Goal: Task Accomplishment & Management: Manage account settings

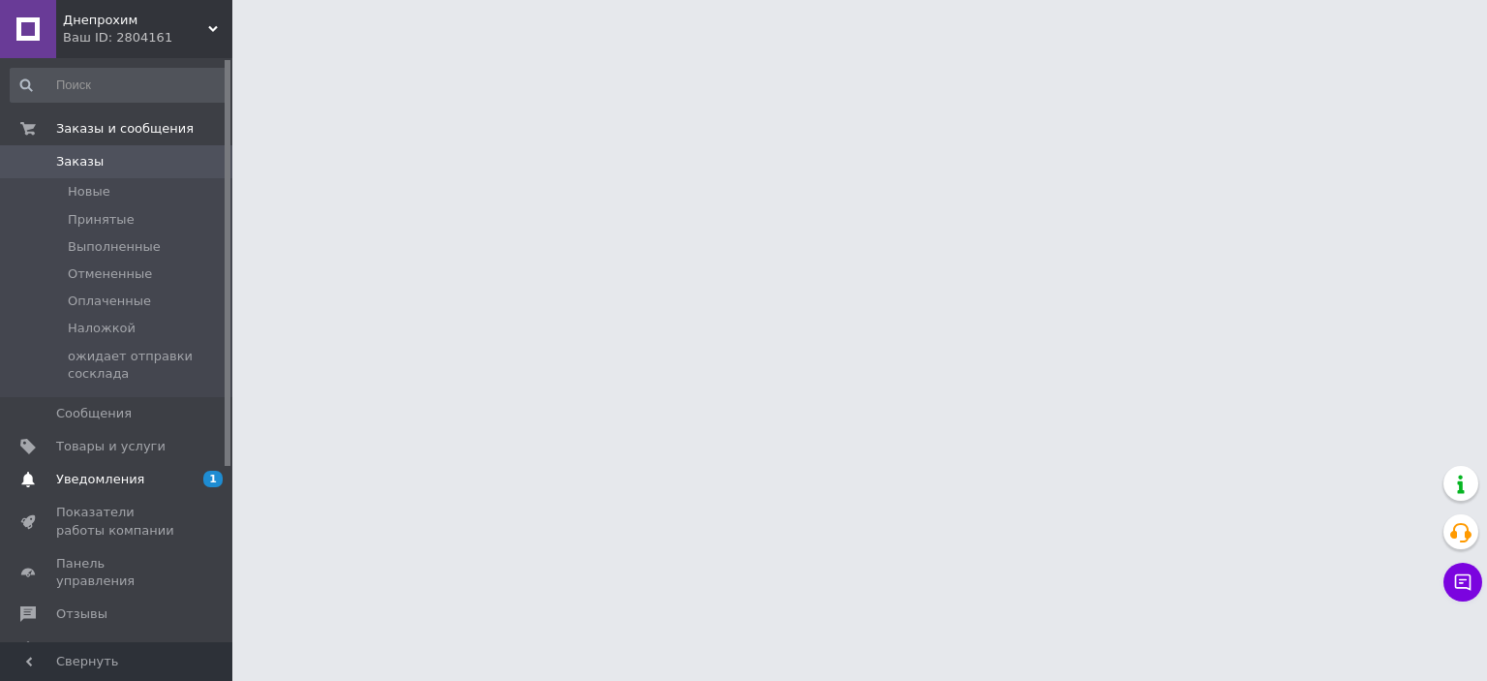
click at [101, 475] on span "Уведомления" at bounding box center [100, 479] width 88 height 17
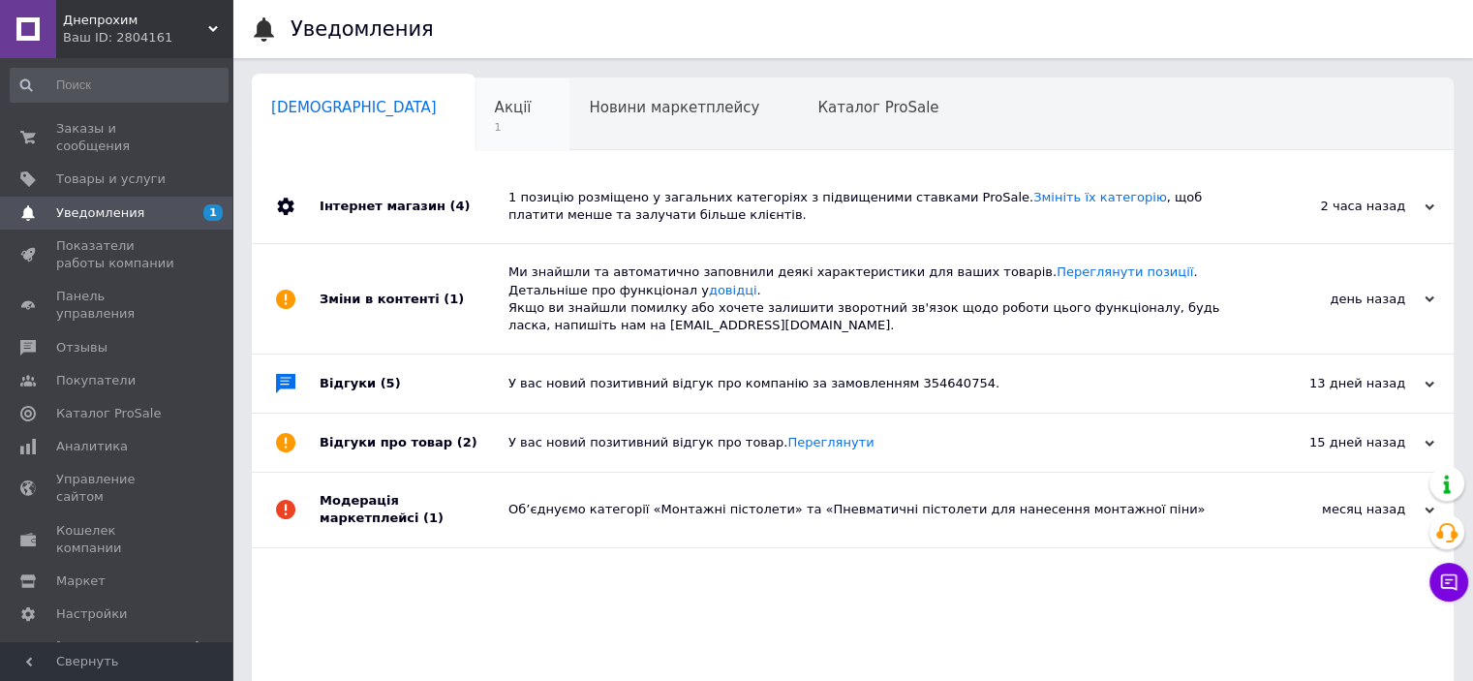
click at [495, 101] on span "Акції" at bounding box center [513, 107] width 37 height 17
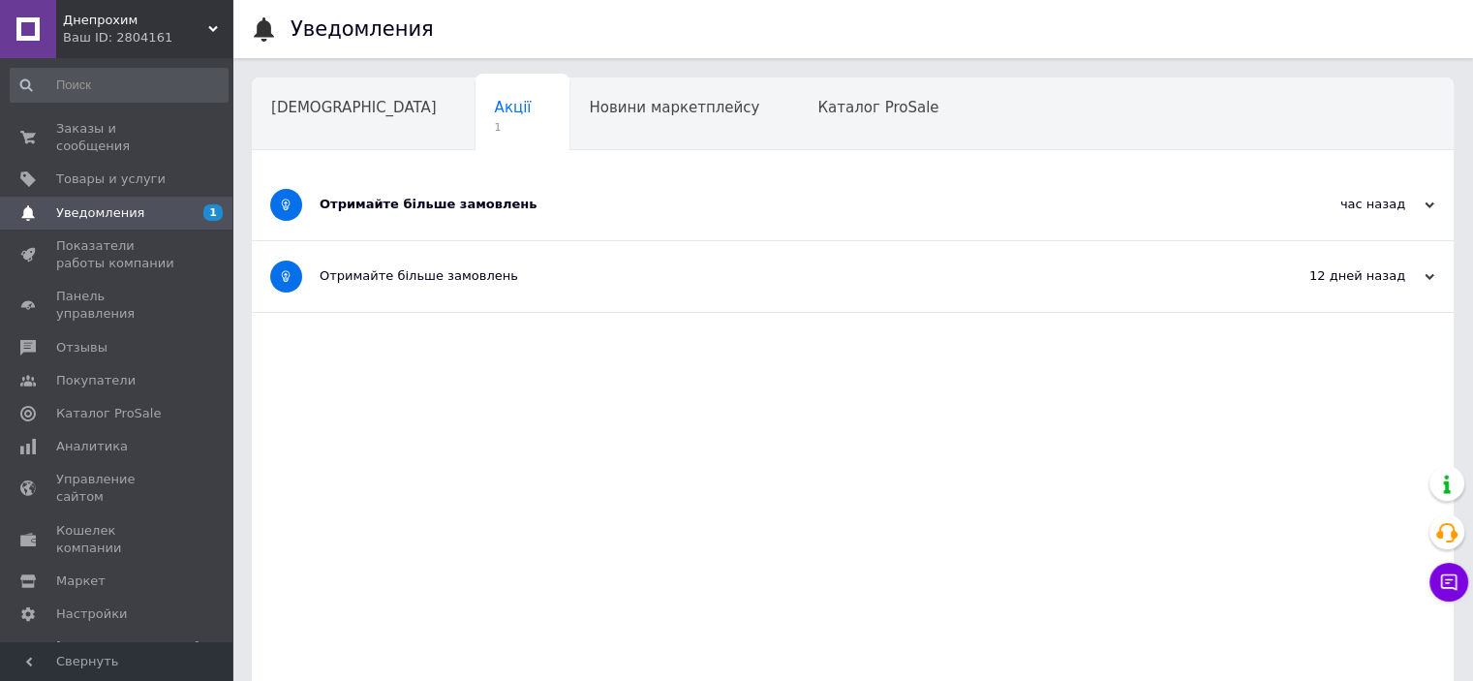
click at [399, 203] on div "Отримайте більше замовлень" at bounding box center [780, 204] width 921 height 17
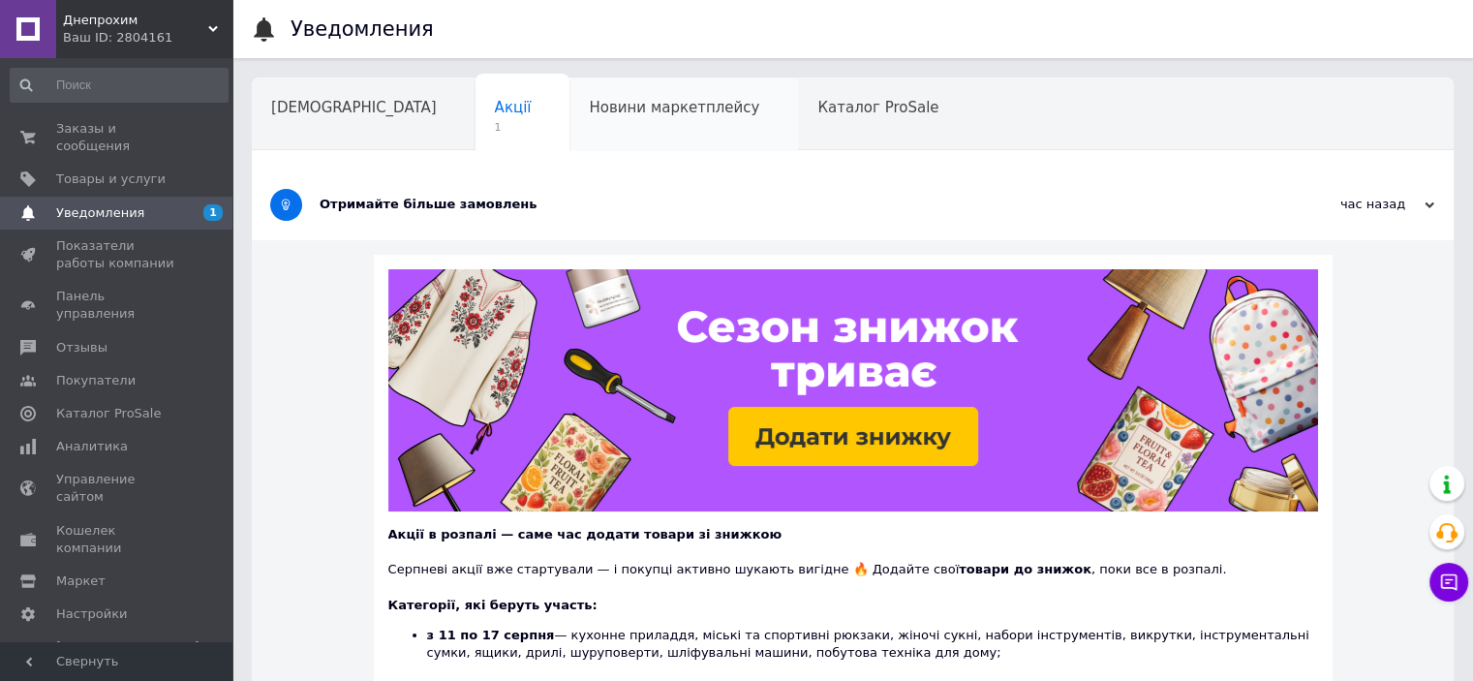
click at [589, 115] on span "Новини маркетплейсу" at bounding box center [674, 107] width 170 height 17
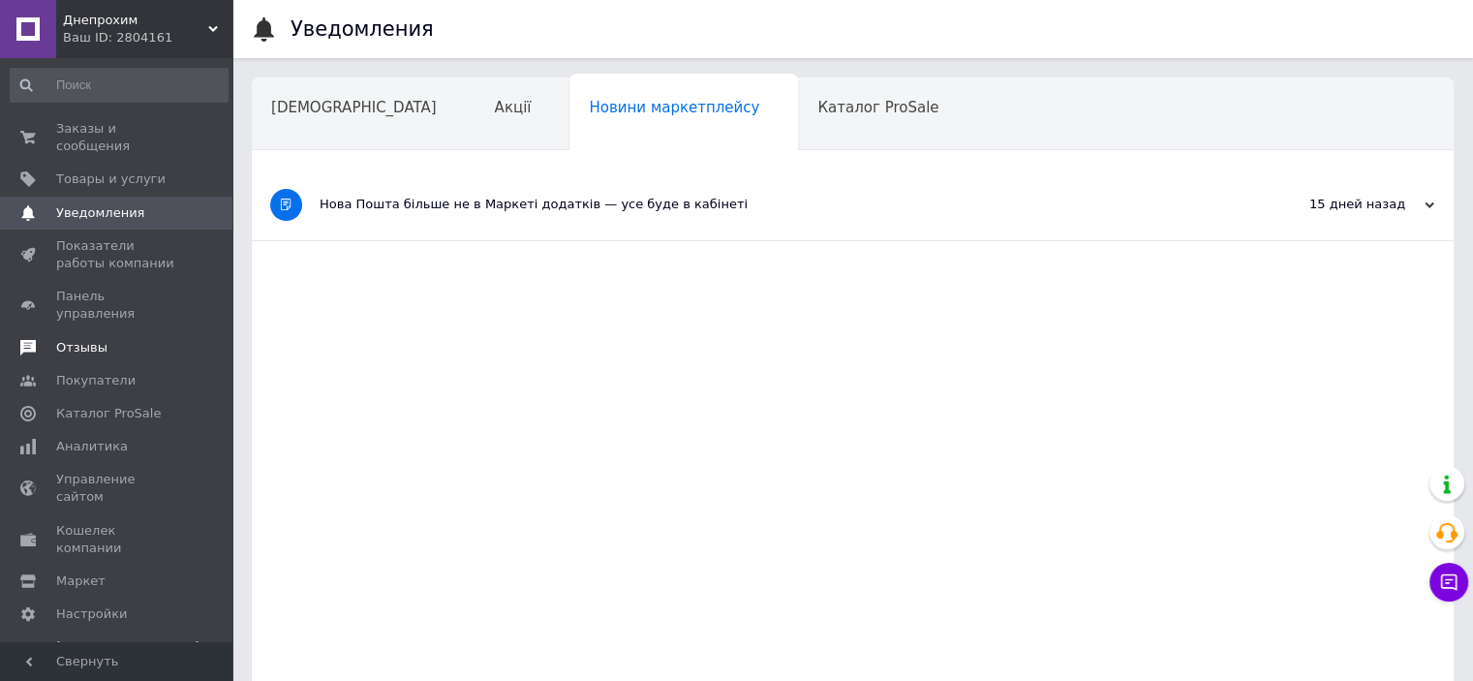
click at [86, 339] on span "Отзывы" at bounding box center [81, 347] width 51 height 17
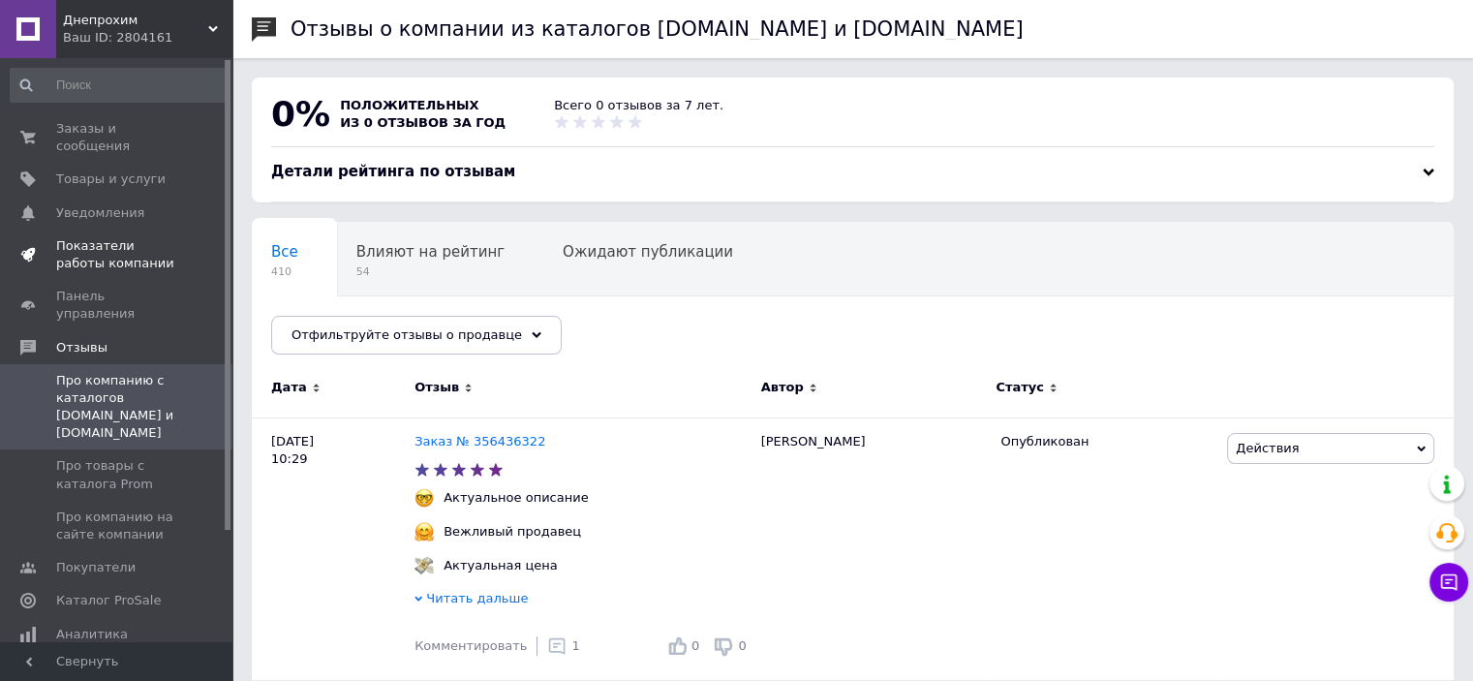
click at [89, 237] on span "Показатели работы компании" at bounding box center [117, 254] width 123 height 35
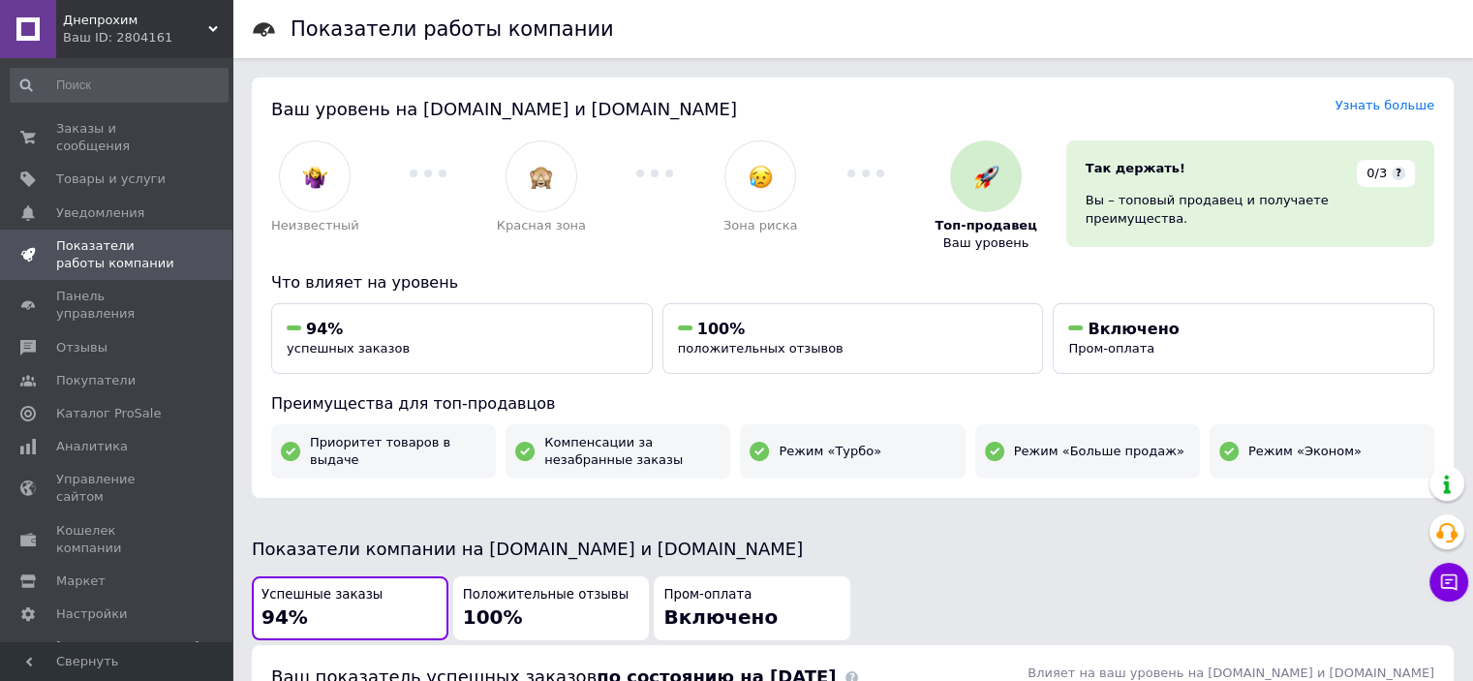
click at [525, 599] on span "Положительные отзывы" at bounding box center [546, 595] width 166 height 18
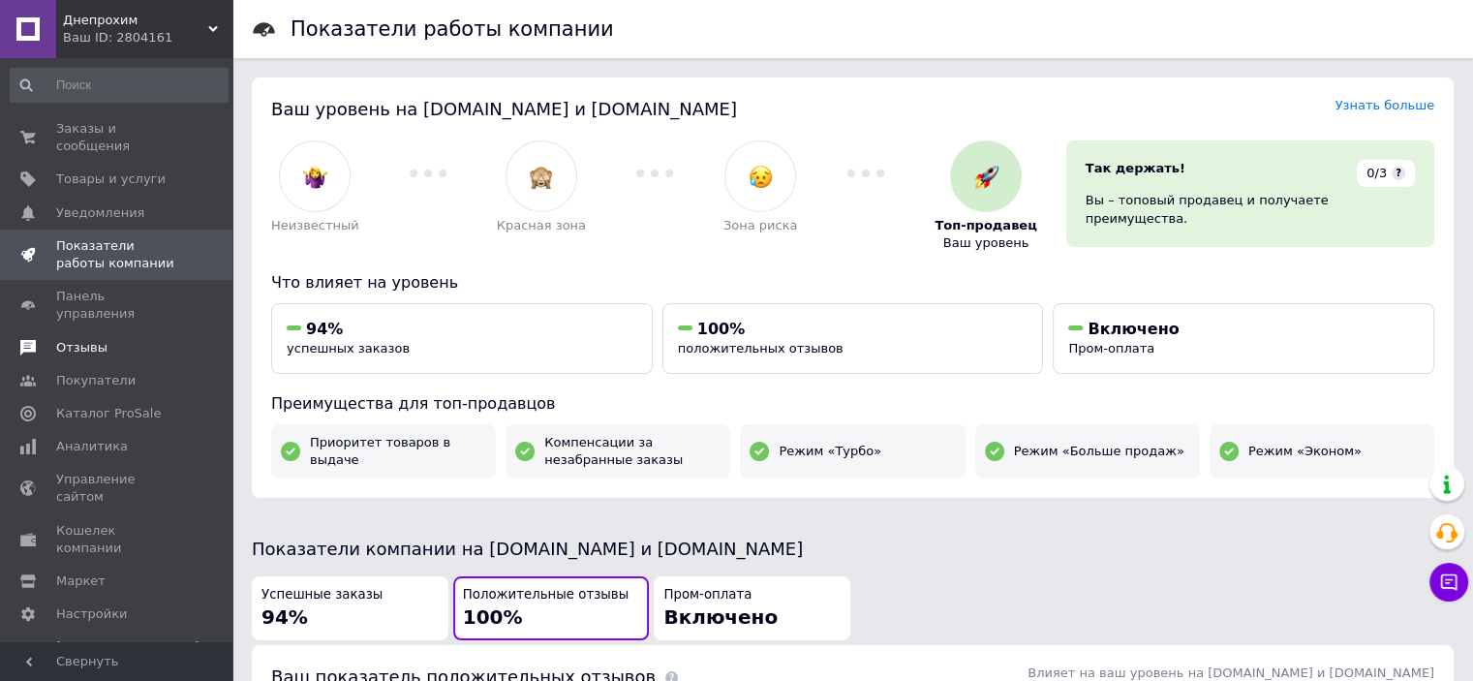
click at [78, 339] on span "Отзывы" at bounding box center [81, 347] width 51 height 17
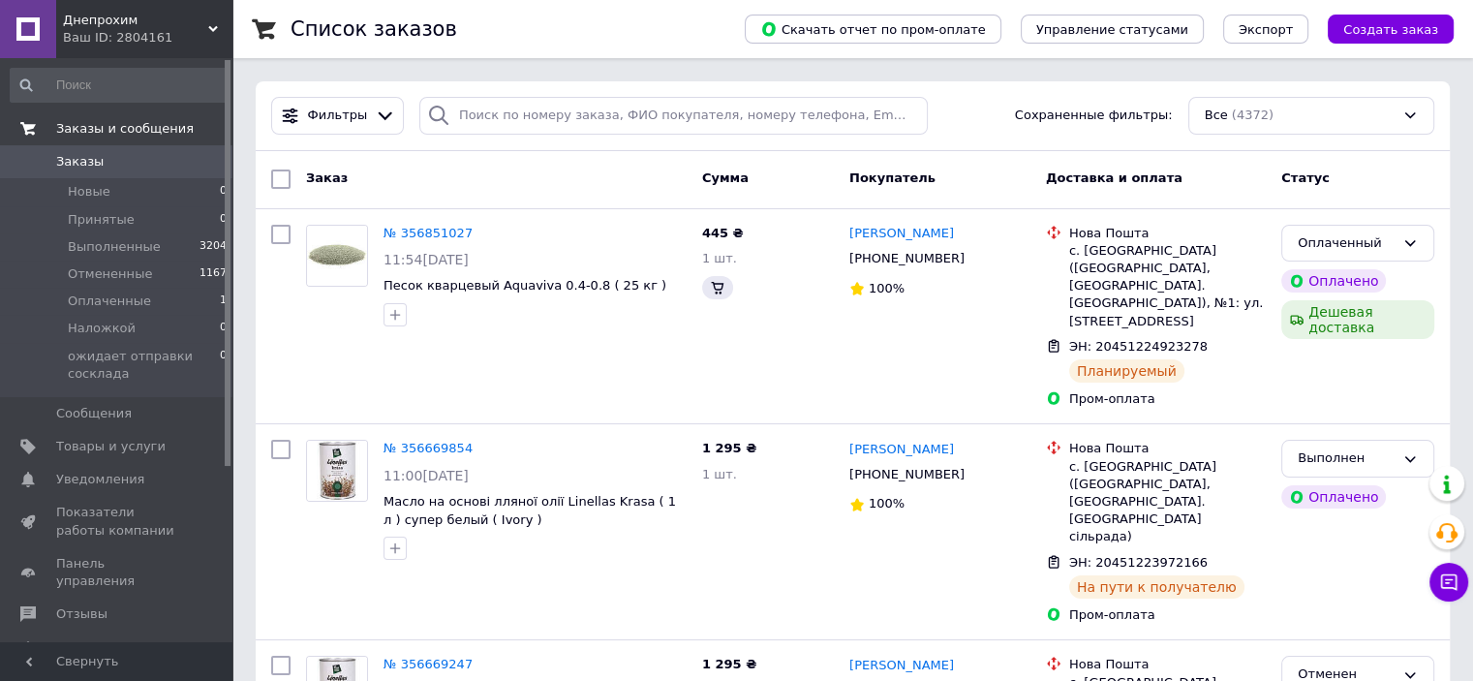
click at [115, 124] on span "Заказы и сообщения" at bounding box center [124, 128] width 137 height 17
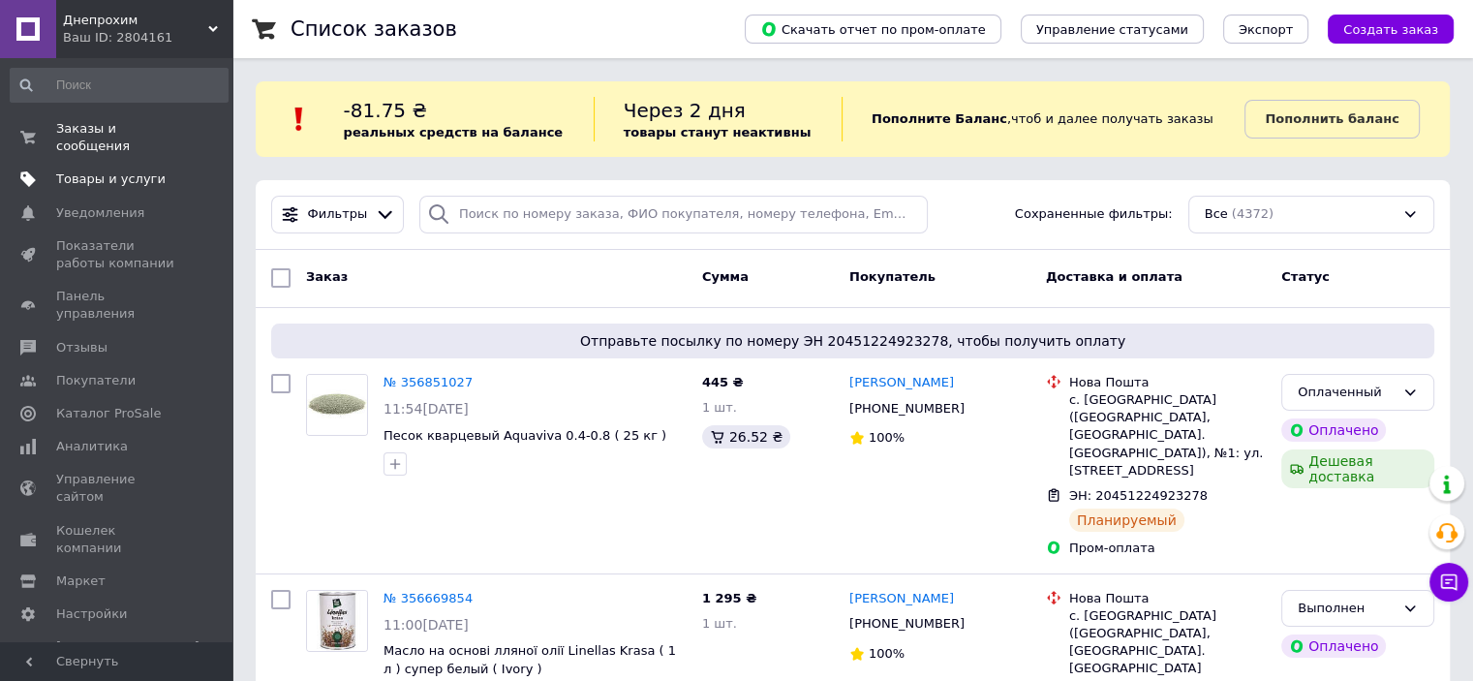
click at [66, 170] on span "Товары и услуги" at bounding box center [110, 178] width 109 height 17
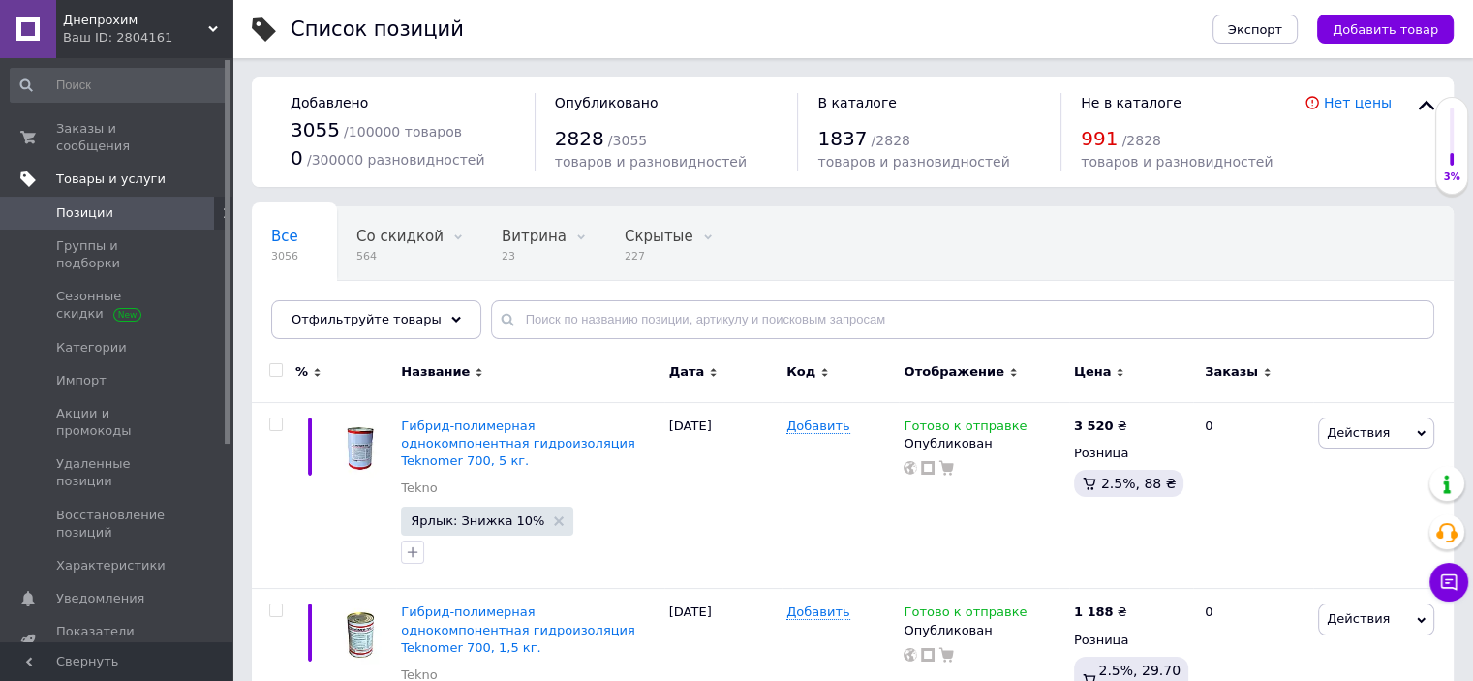
click at [99, 170] on span "Товары и услуги" at bounding box center [110, 178] width 109 height 17
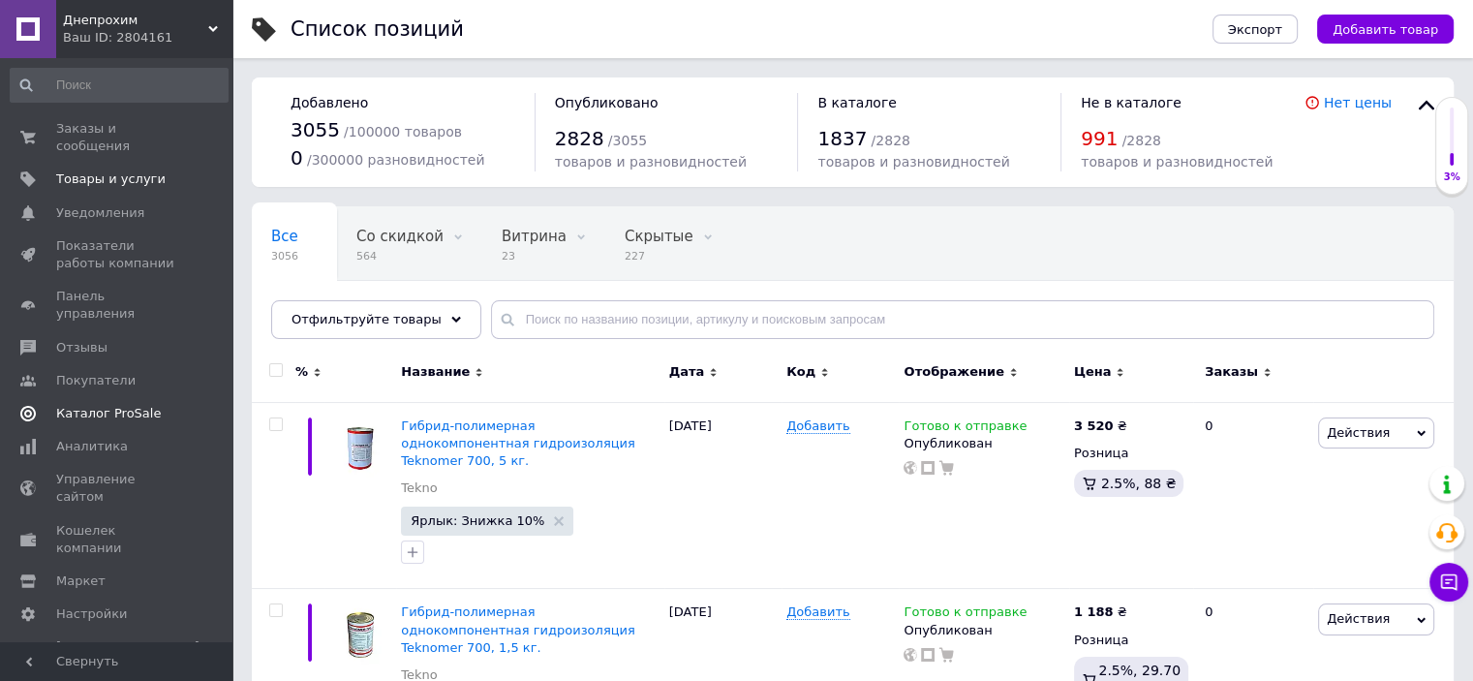
click at [81, 405] on span "Каталог ProSale" at bounding box center [108, 413] width 105 height 17
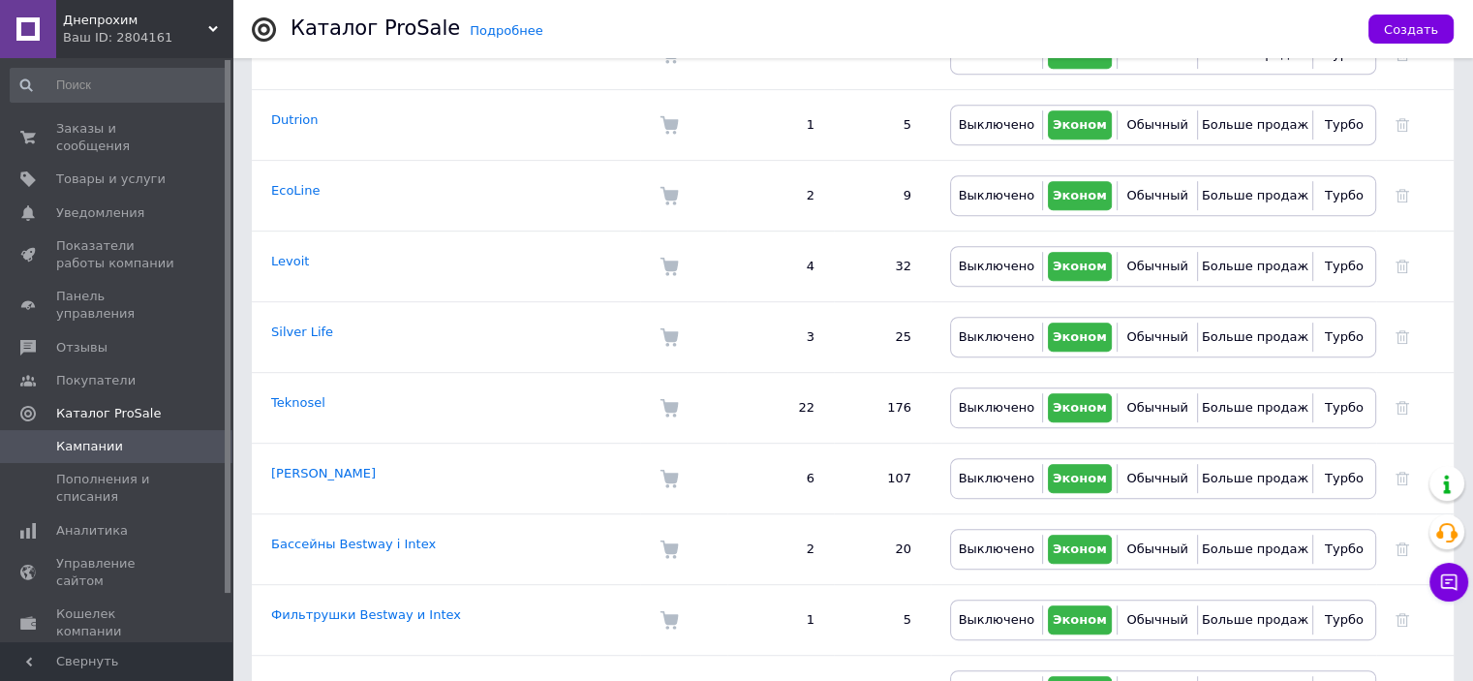
scroll to position [902, 0]
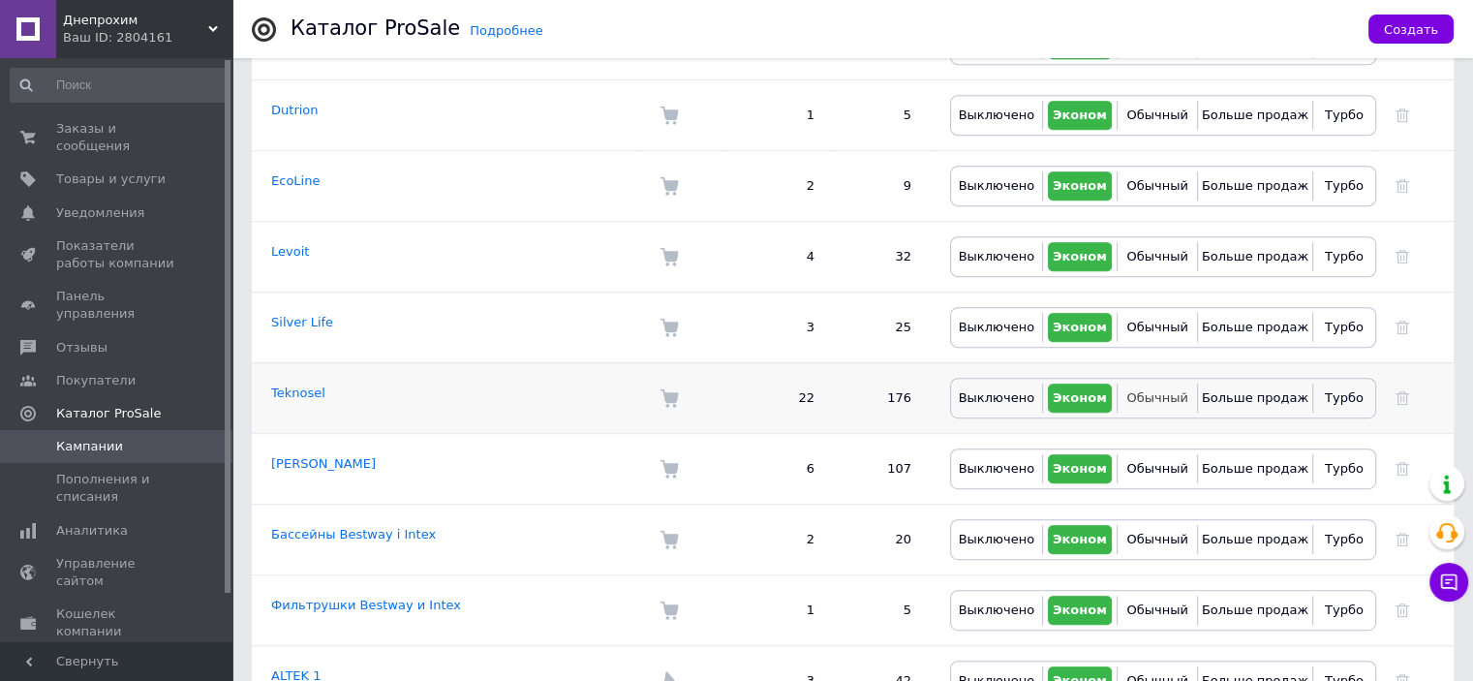
click at [1148, 390] on span "Обычный" at bounding box center [1156, 397] width 61 height 15
click at [1155, 320] on span "Обычный" at bounding box center [1156, 327] width 61 height 15
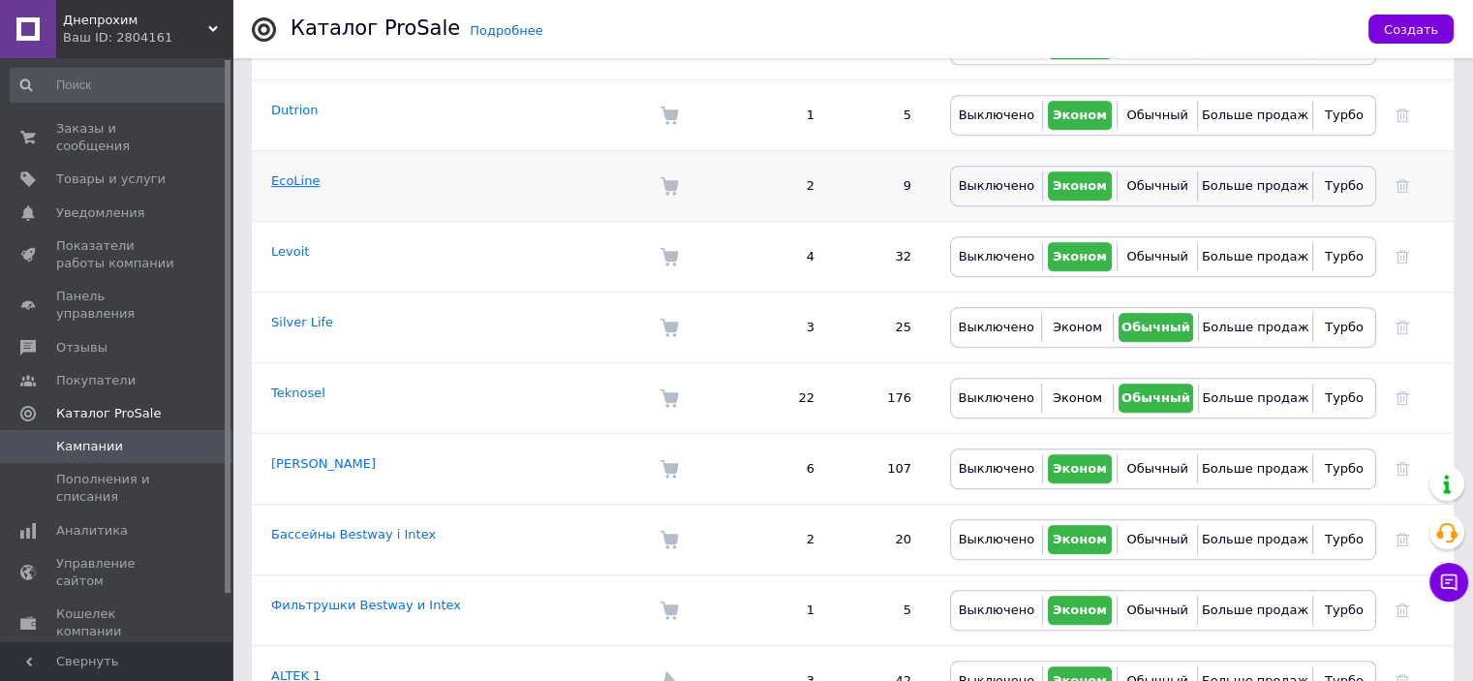
click at [286, 173] on link "EcoLine" at bounding box center [295, 180] width 48 height 15
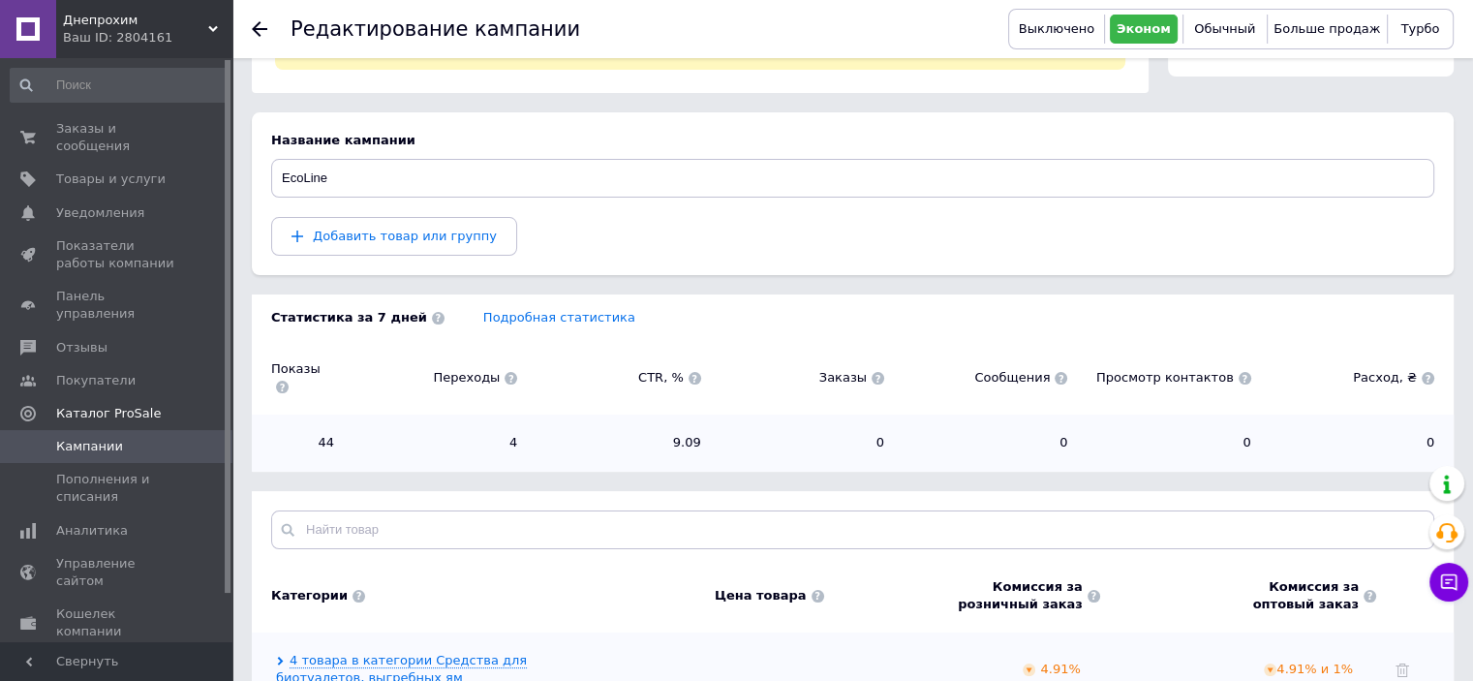
scroll to position [275, 0]
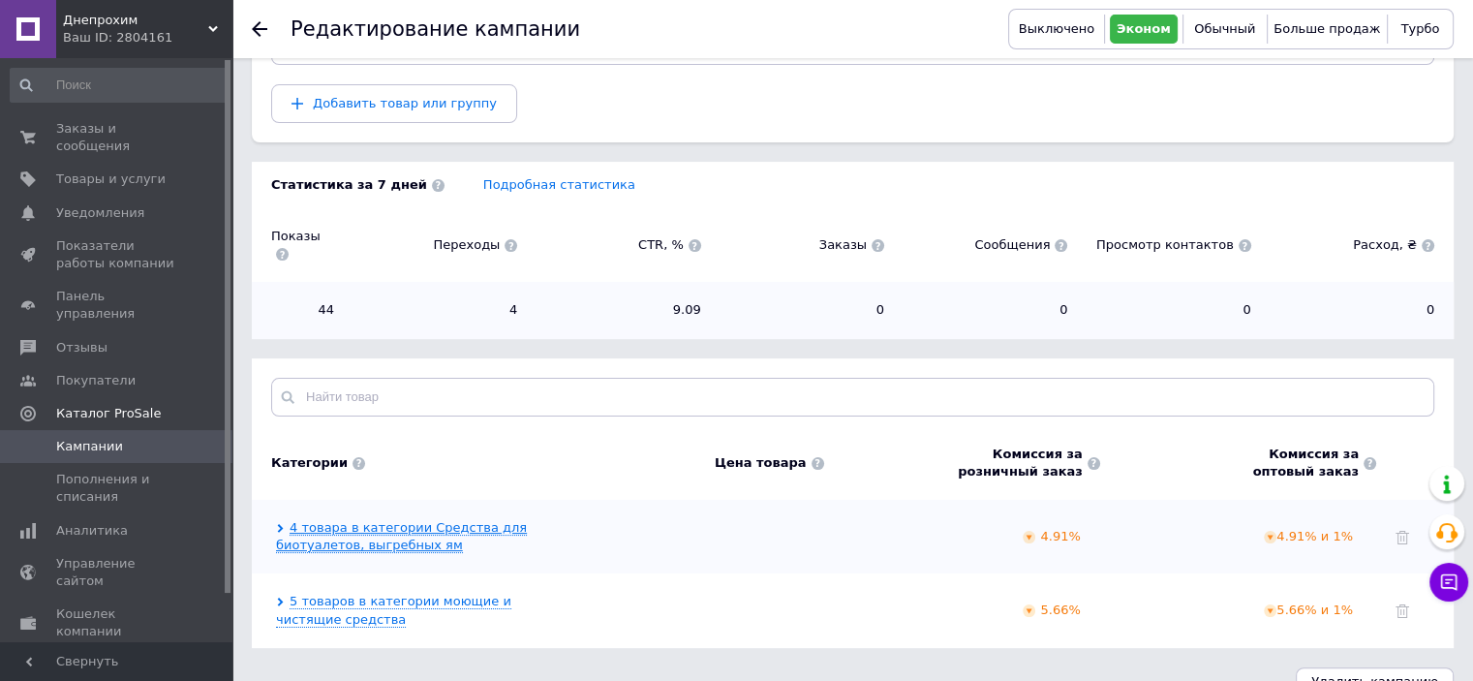
click at [392, 520] on link "4 товара в категории Средства для биотуалетов, выгребных ям" at bounding box center [401, 536] width 251 height 33
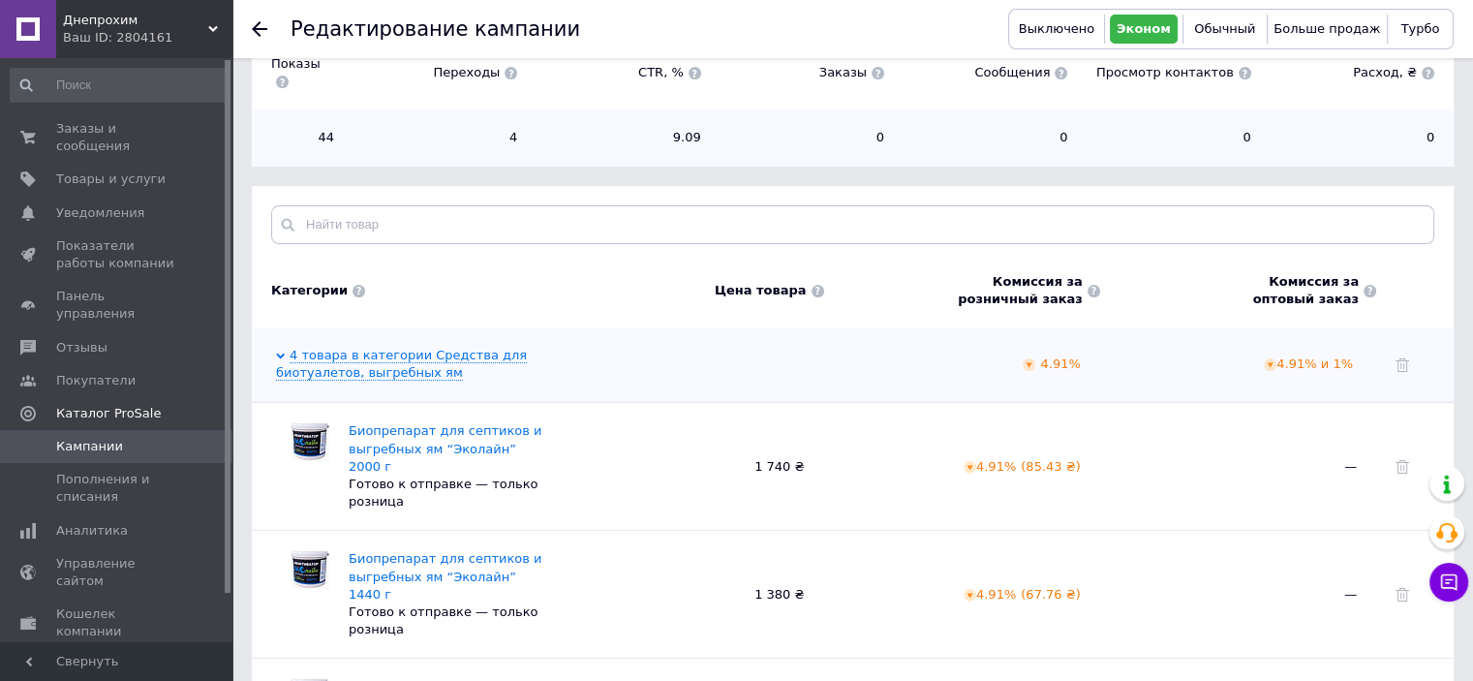
scroll to position [426, 0]
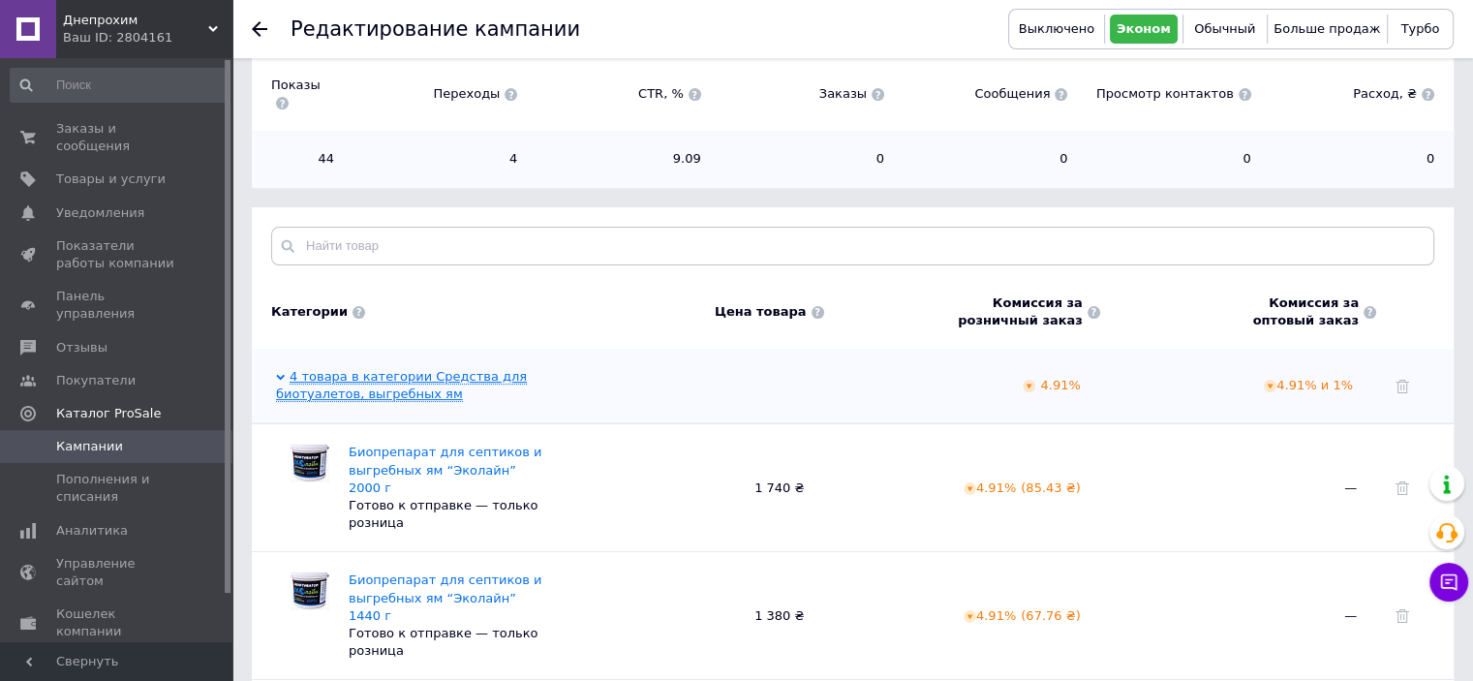
click at [395, 369] on link "4 товара в категории Средства для биотуалетов, выгребных ям" at bounding box center [401, 385] width 251 height 33
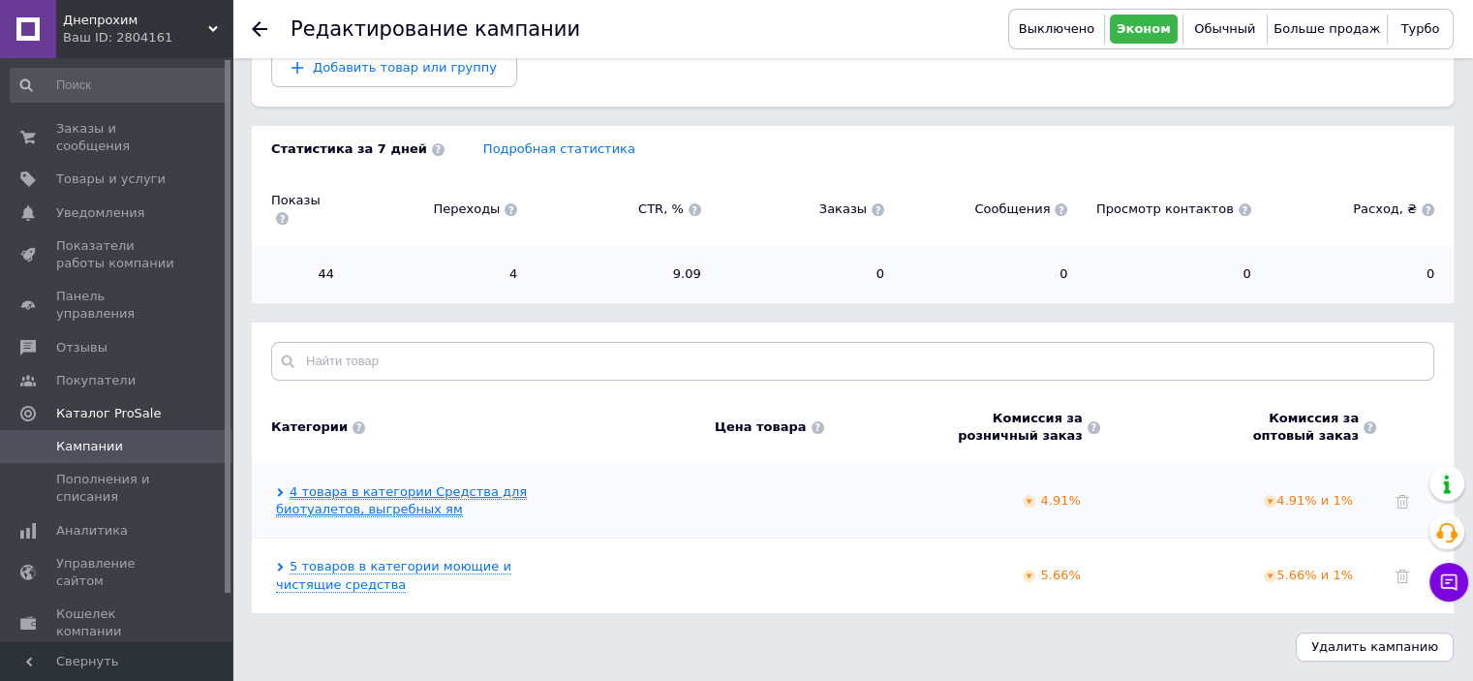
scroll to position [275, 0]
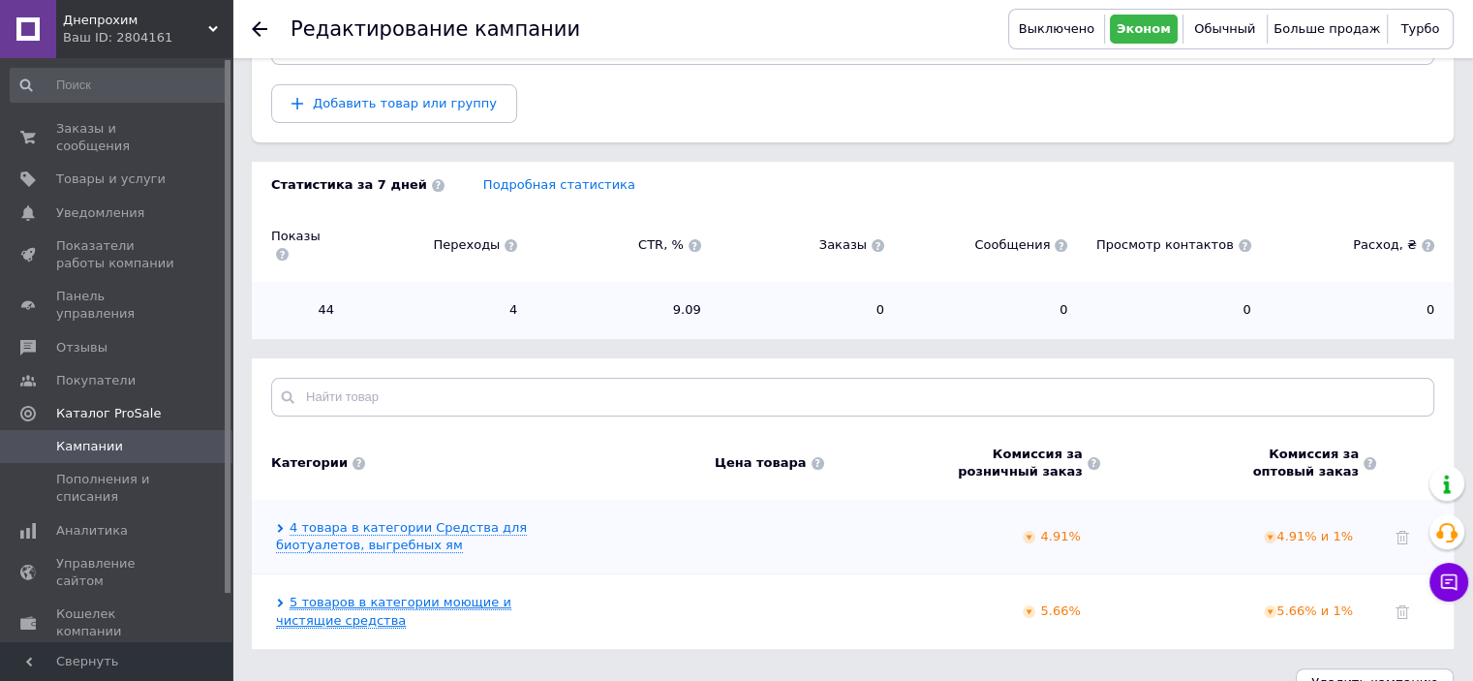
click at [337, 595] on link "5 товаров в категории моющие и чистящие средства" at bounding box center [393, 611] width 235 height 33
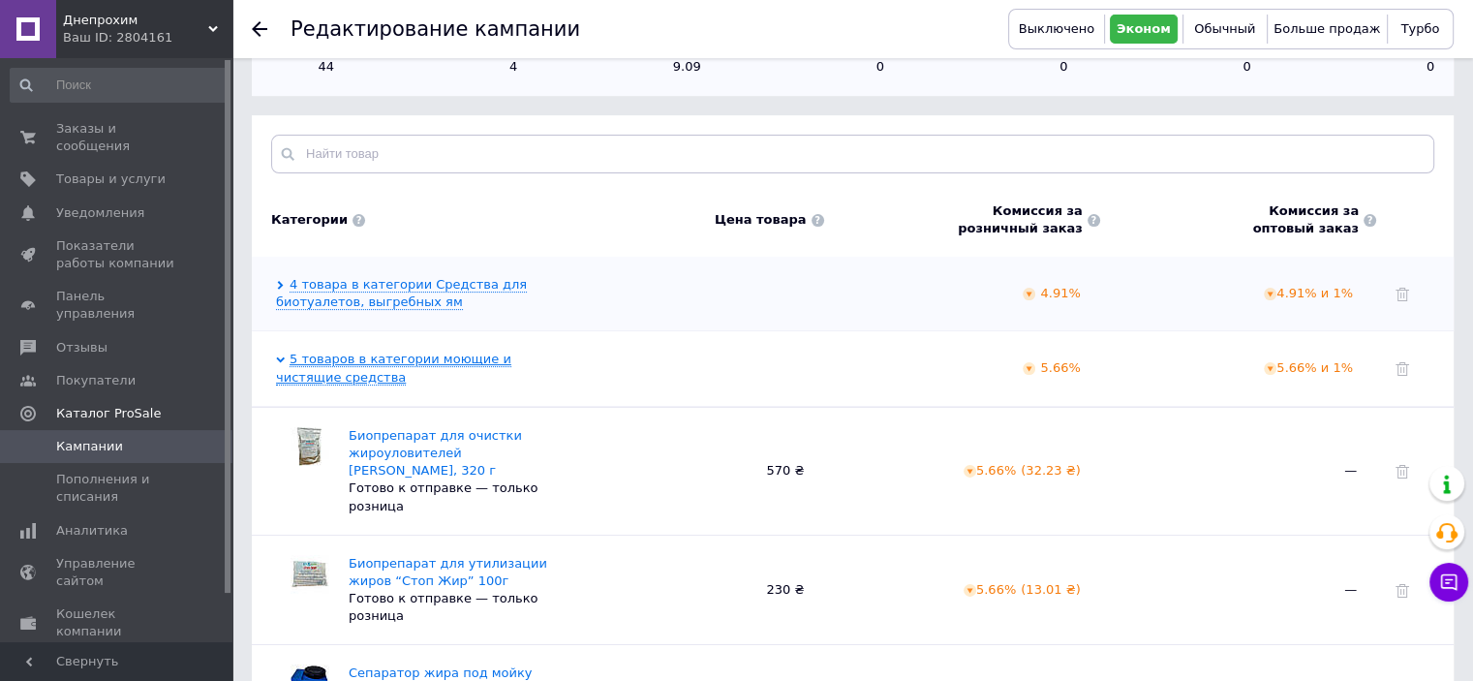
scroll to position [566, 0]
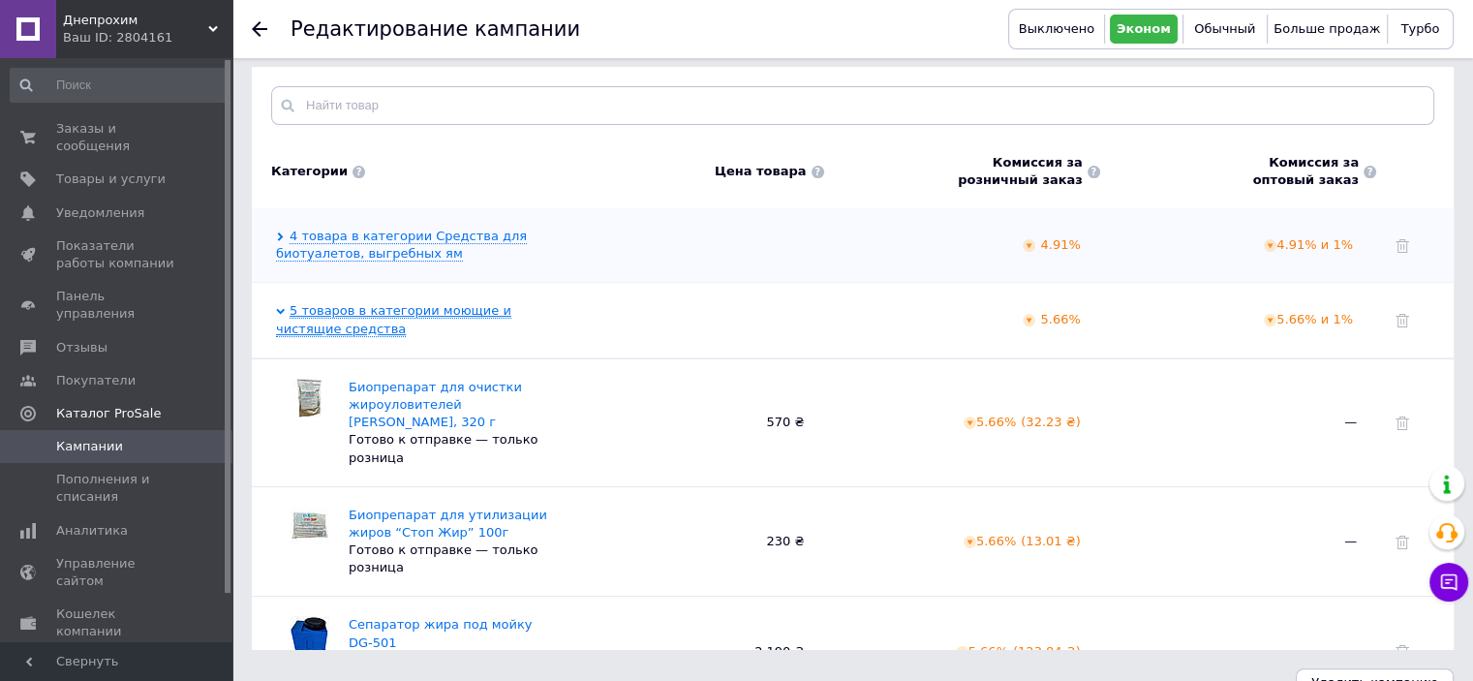
click at [341, 303] on link "5 товаров в категории моющие и чистящие средства" at bounding box center [393, 319] width 235 height 33
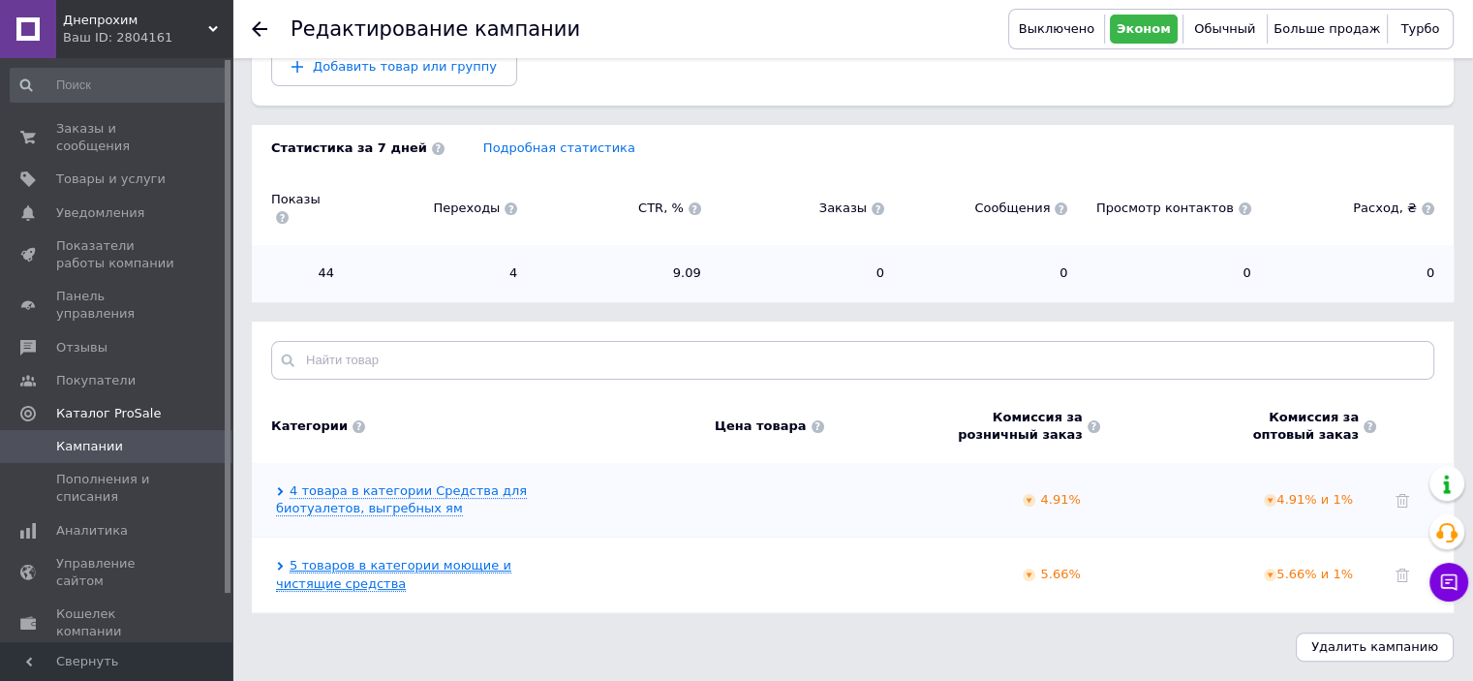
scroll to position [276, 0]
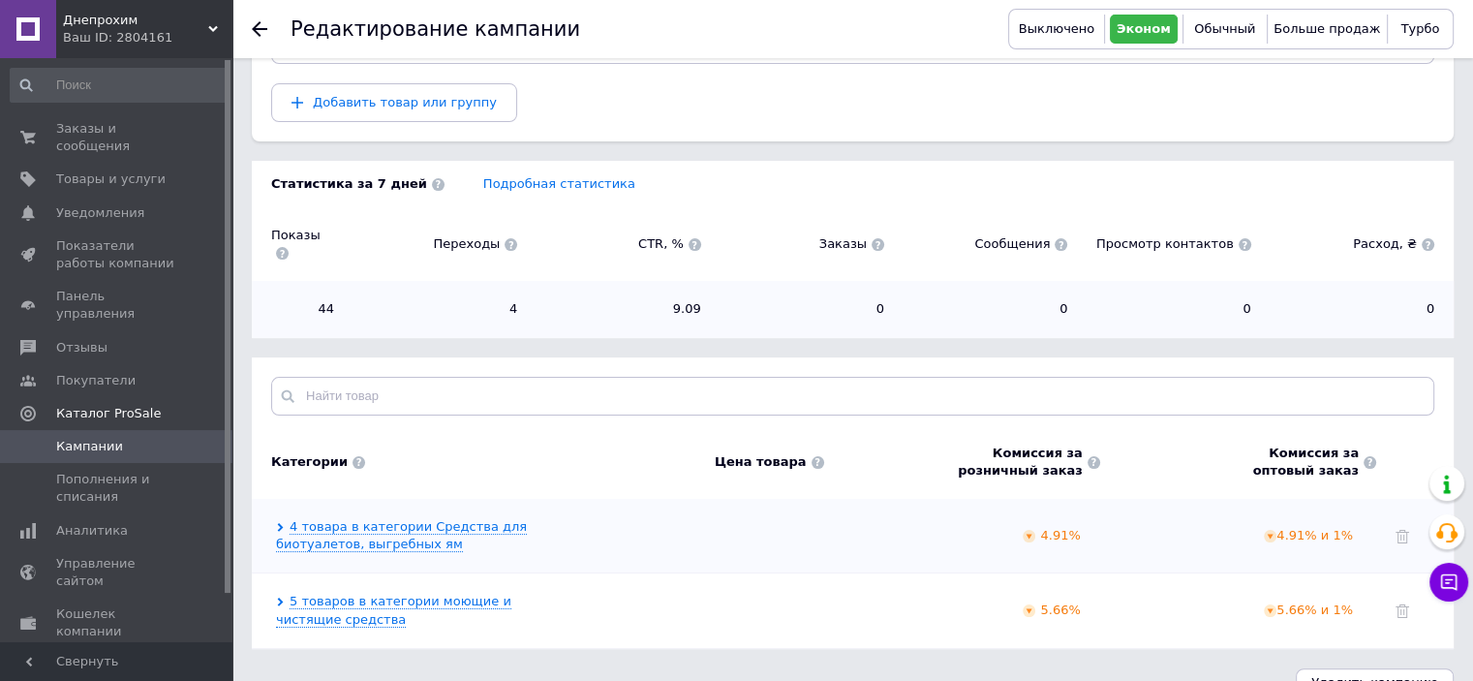
click at [81, 438] on span "Кампании" at bounding box center [89, 446] width 67 height 17
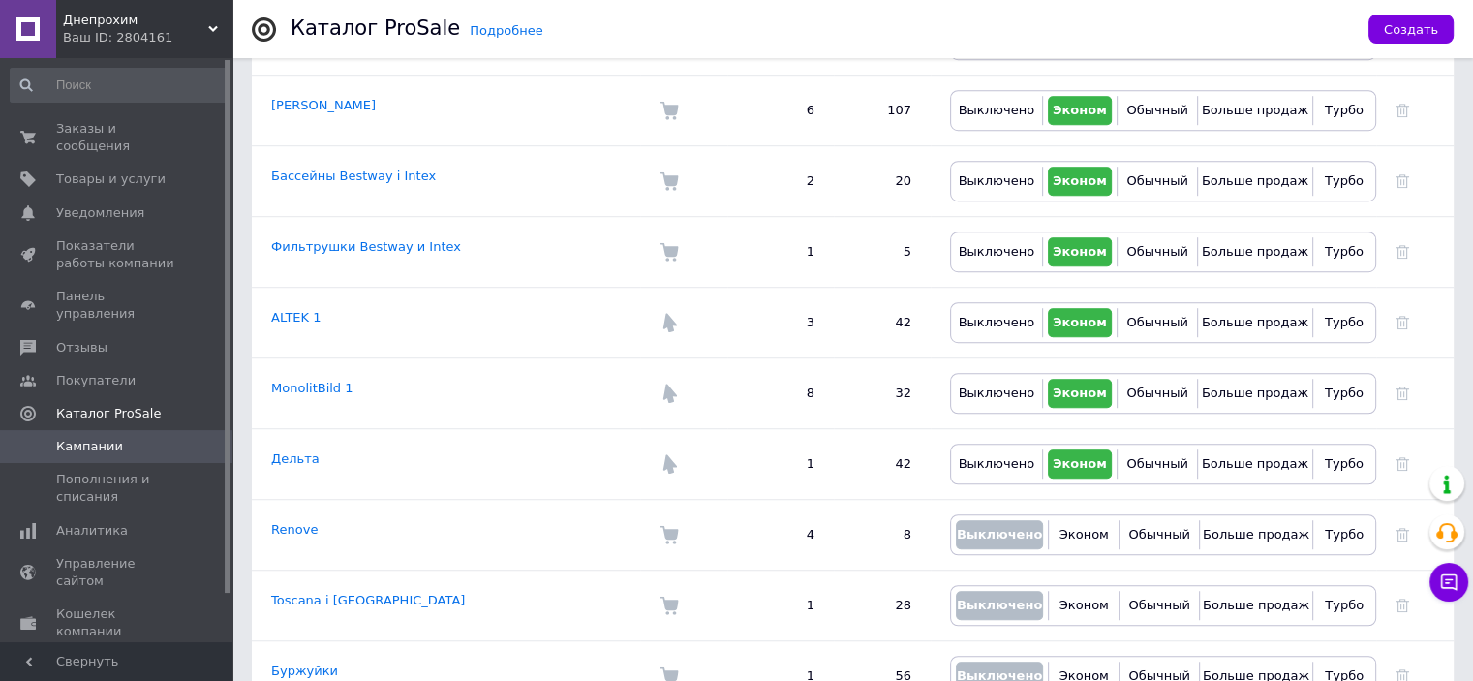
scroll to position [1269, 0]
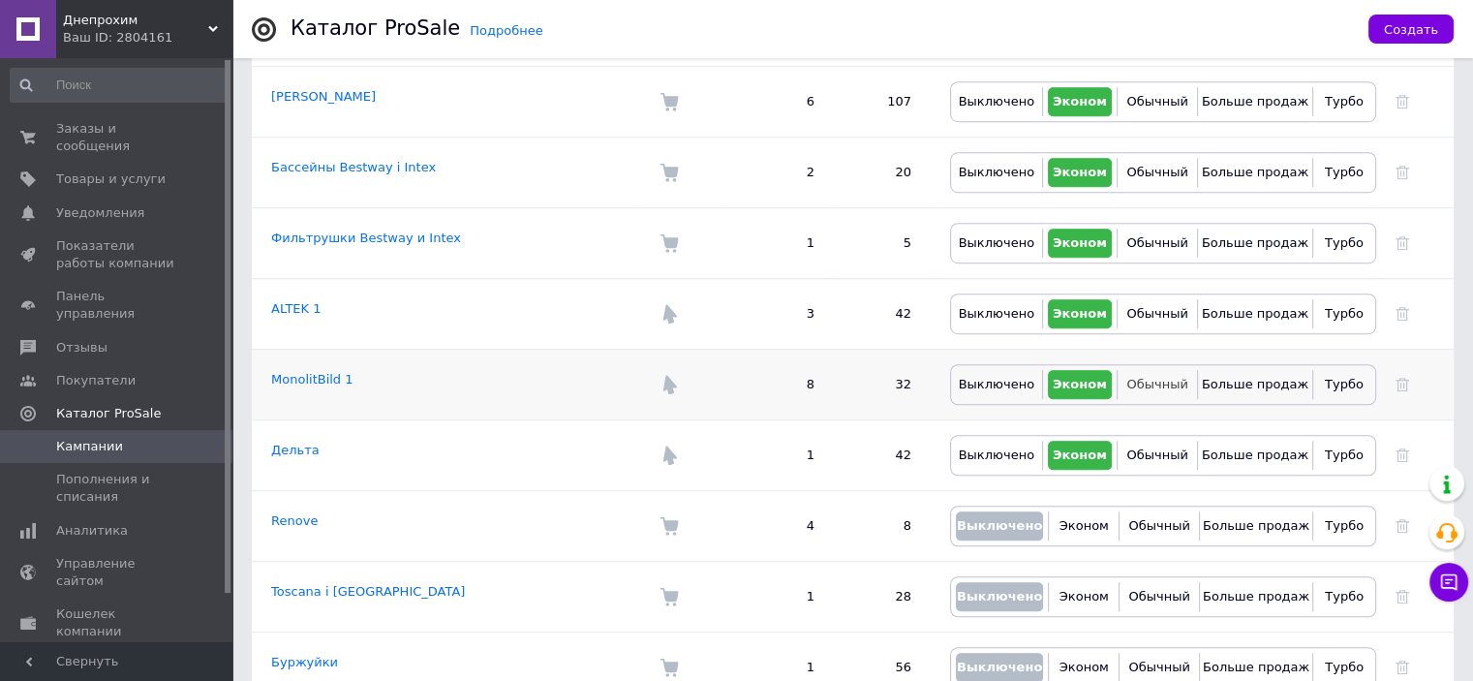
click at [1160, 377] on span "Обычный" at bounding box center [1156, 384] width 61 height 15
click at [1163, 447] on span "Обычный" at bounding box center [1156, 454] width 61 height 15
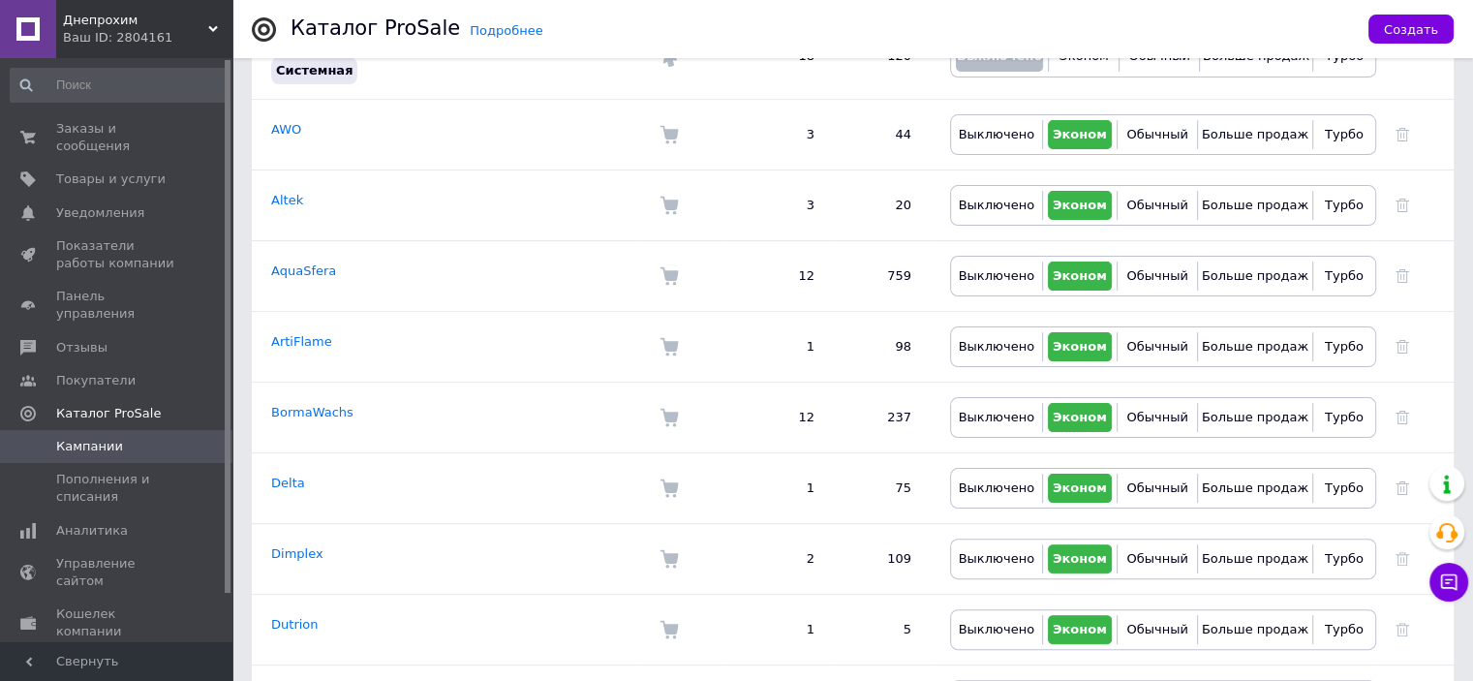
scroll to position [410, 0]
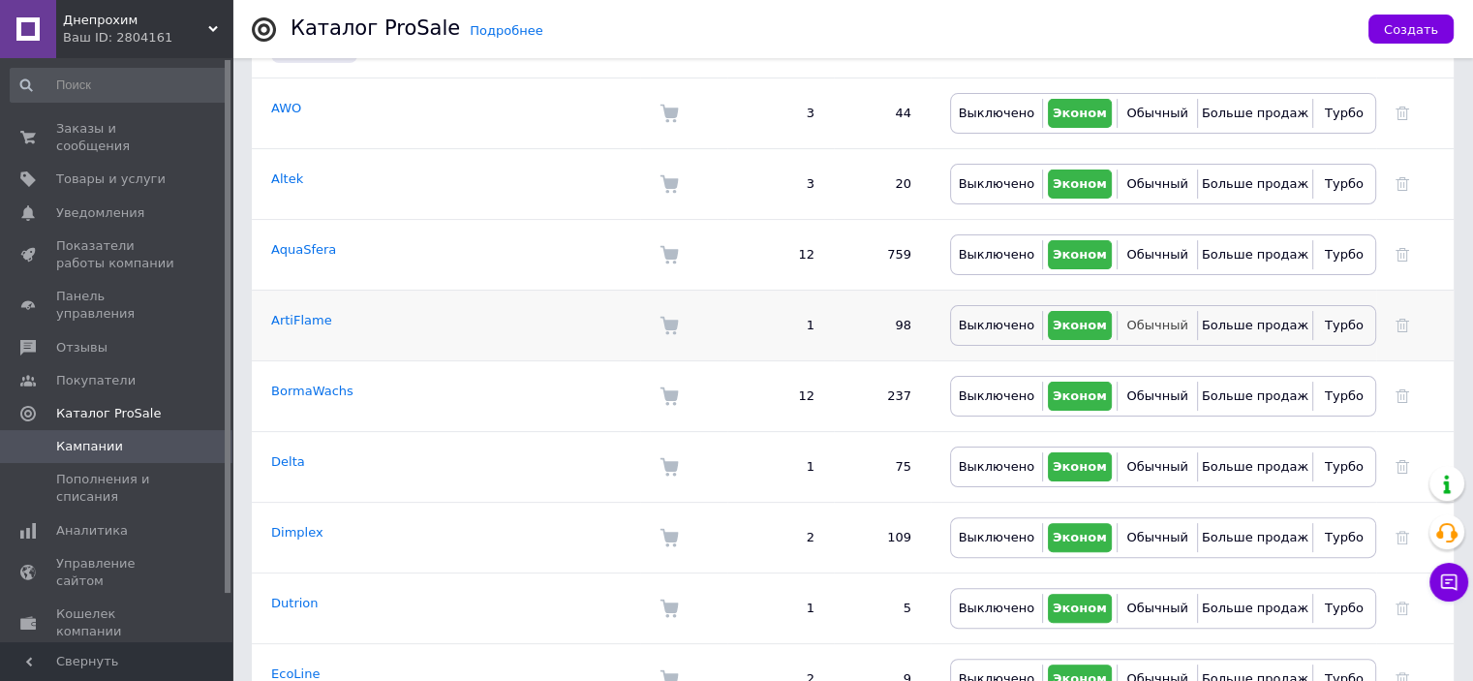
click at [1158, 318] on span "Обычный" at bounding box center [1156, 325] width 61 height 15
click at [1150, 530] on span "Обычный" at bounding box center [1156, 537] width 61 height 15
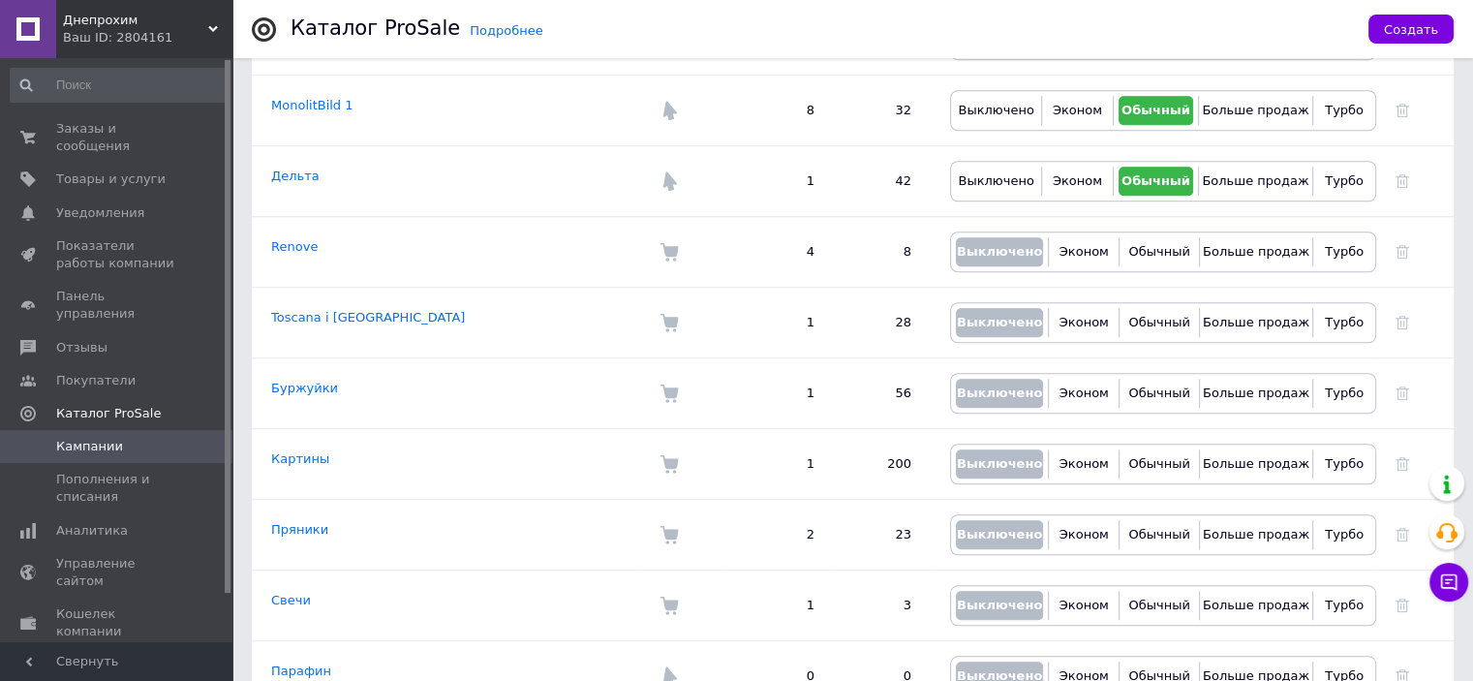
scroll to position [0, 0]
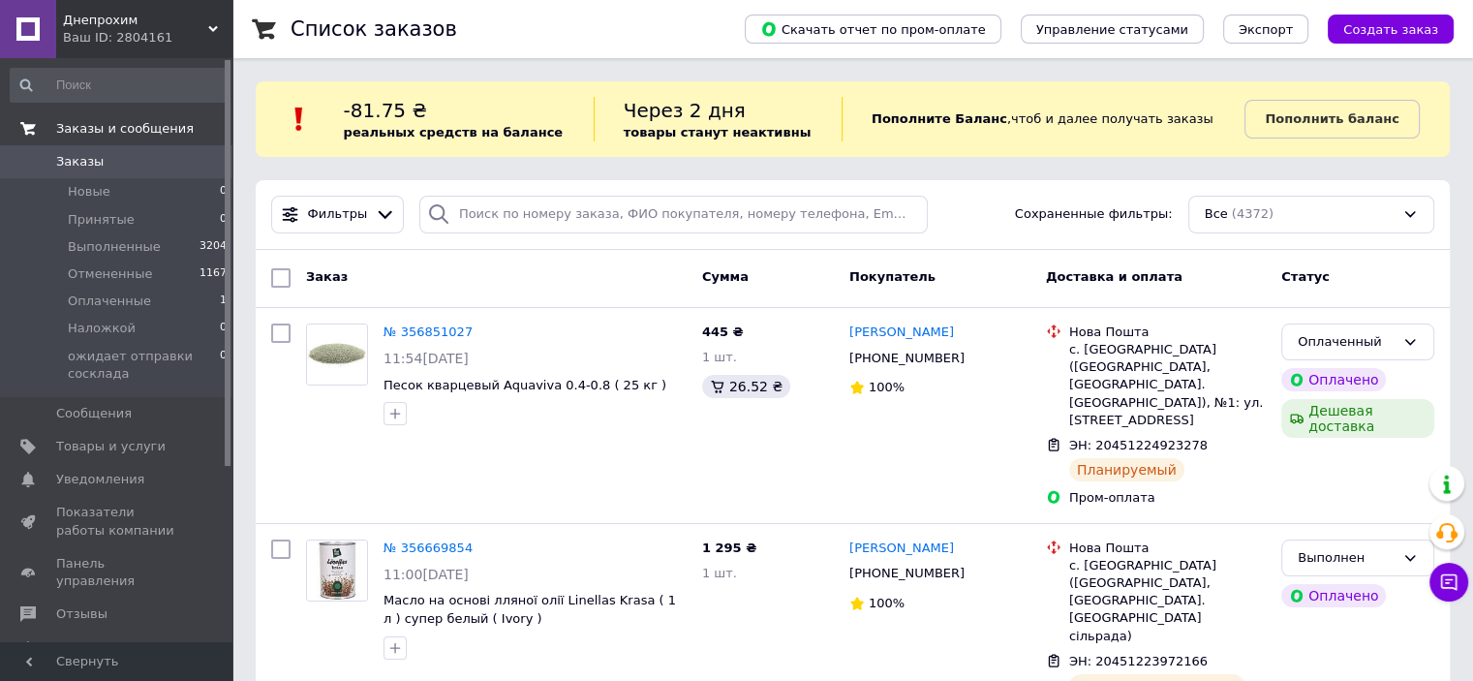
click at [108, 123] on span "Заказы и сообщения" at bounding box center [124, 128] width 137 height 17
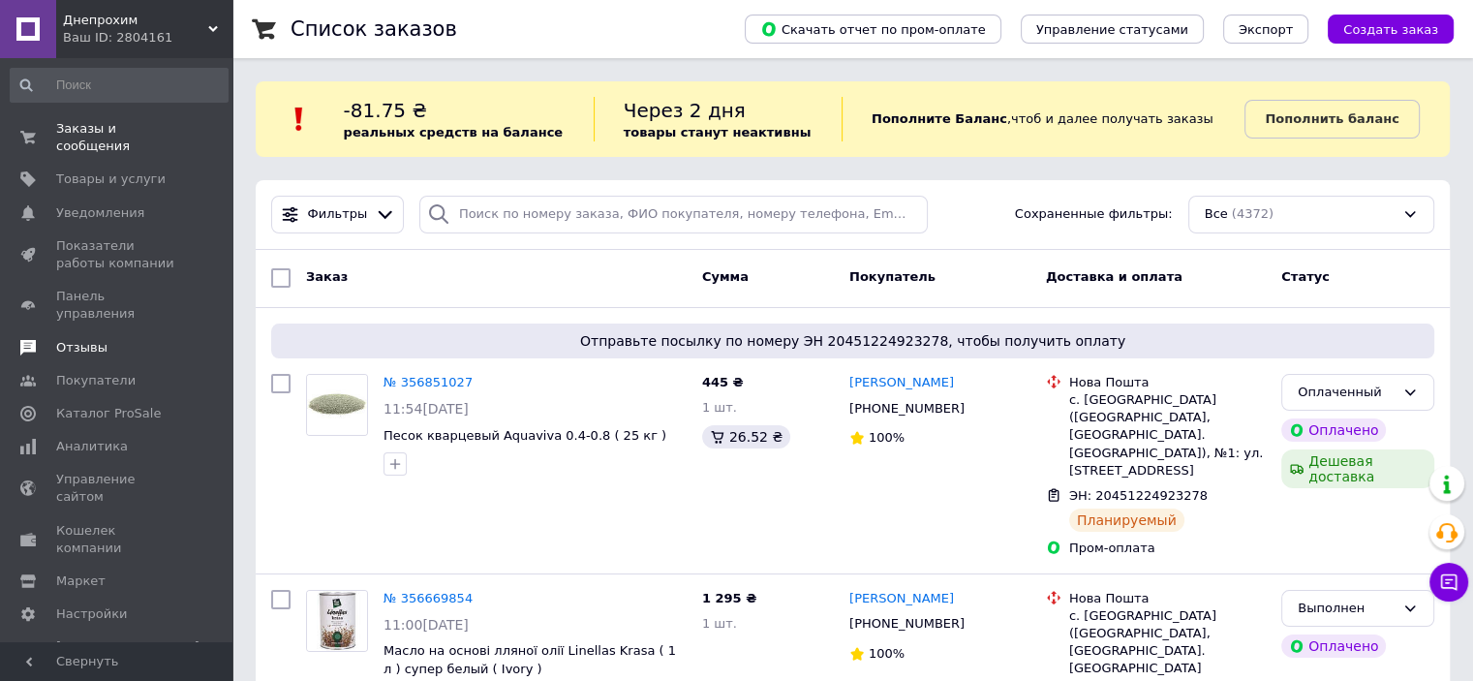
click at [74, 339] on span "Отзывы" at bounding box center [81, 347] width 51 height 17
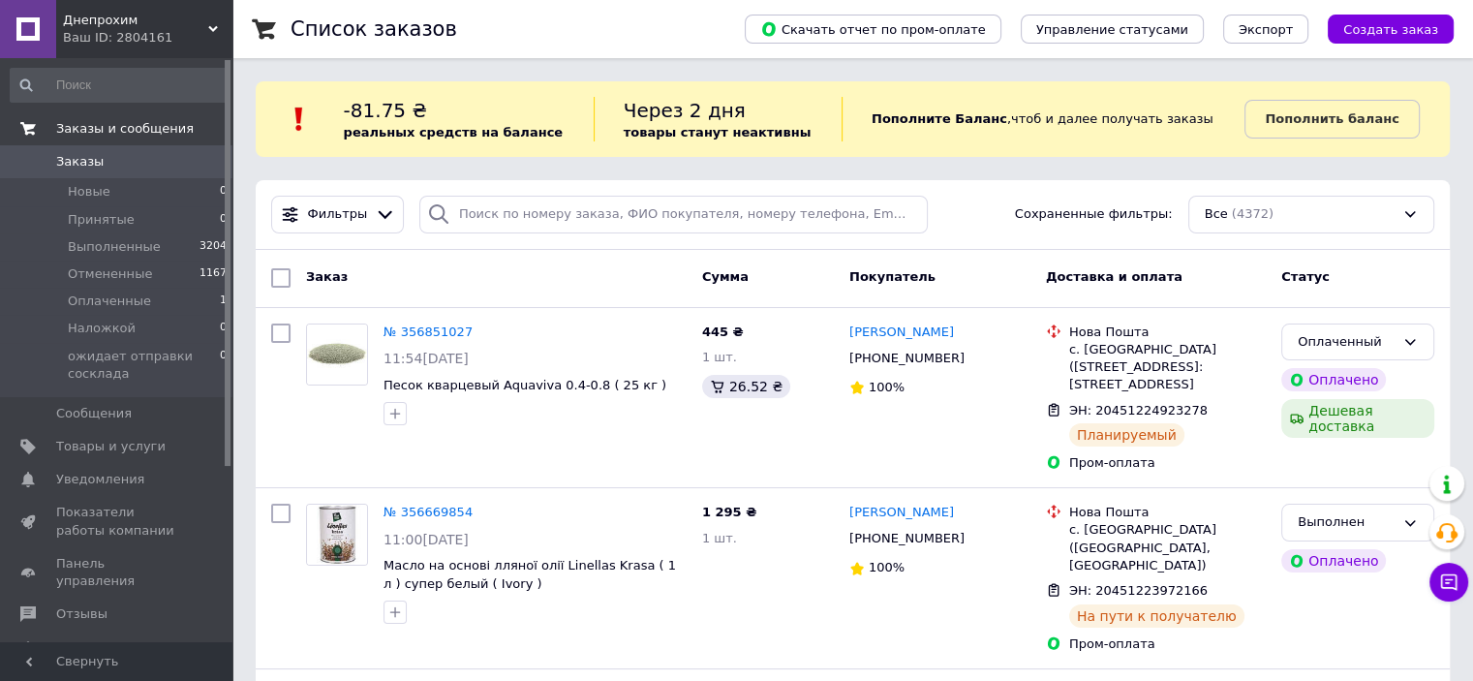
click at [93, 135] on span "Заказы и сообщения" at bounding box center [124, 128] width 137 height 17
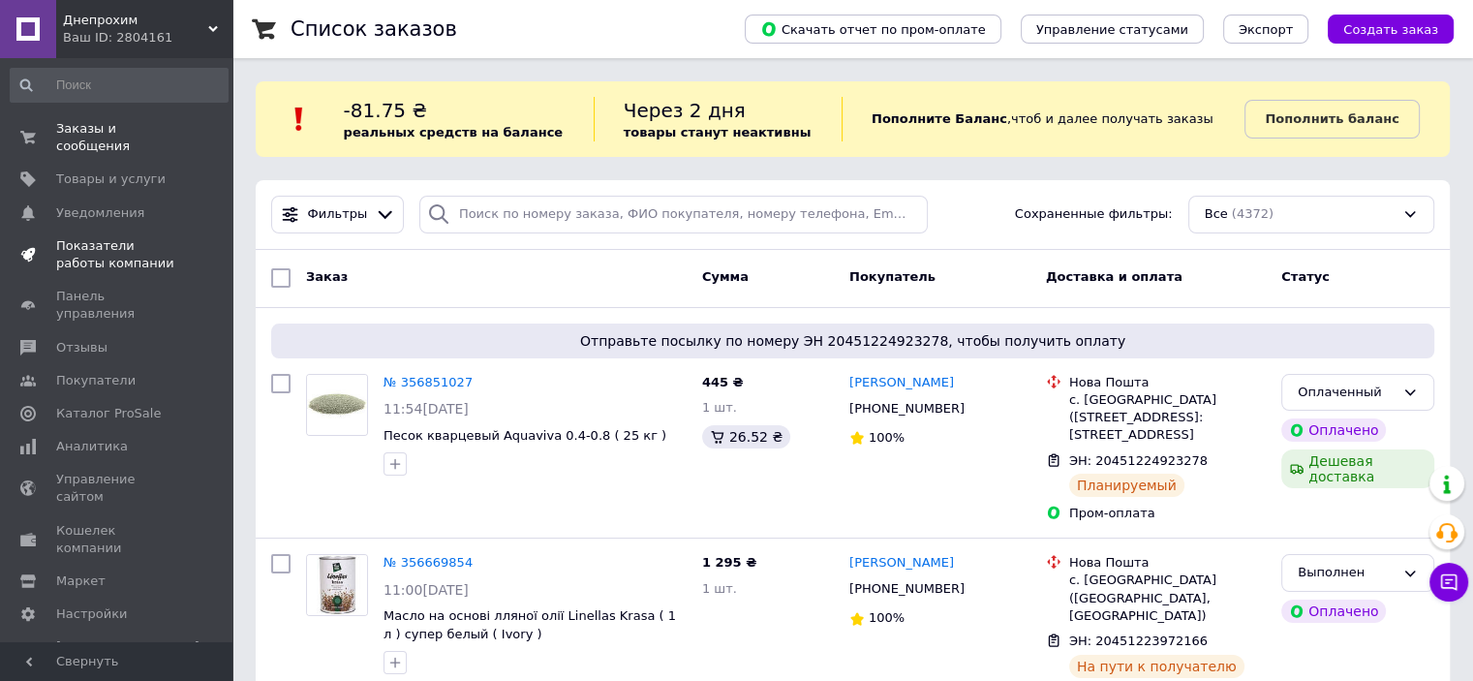
click at [76, 244] on span "Показатели работы компании" at bounding box center [117, 254] width 123 height 35
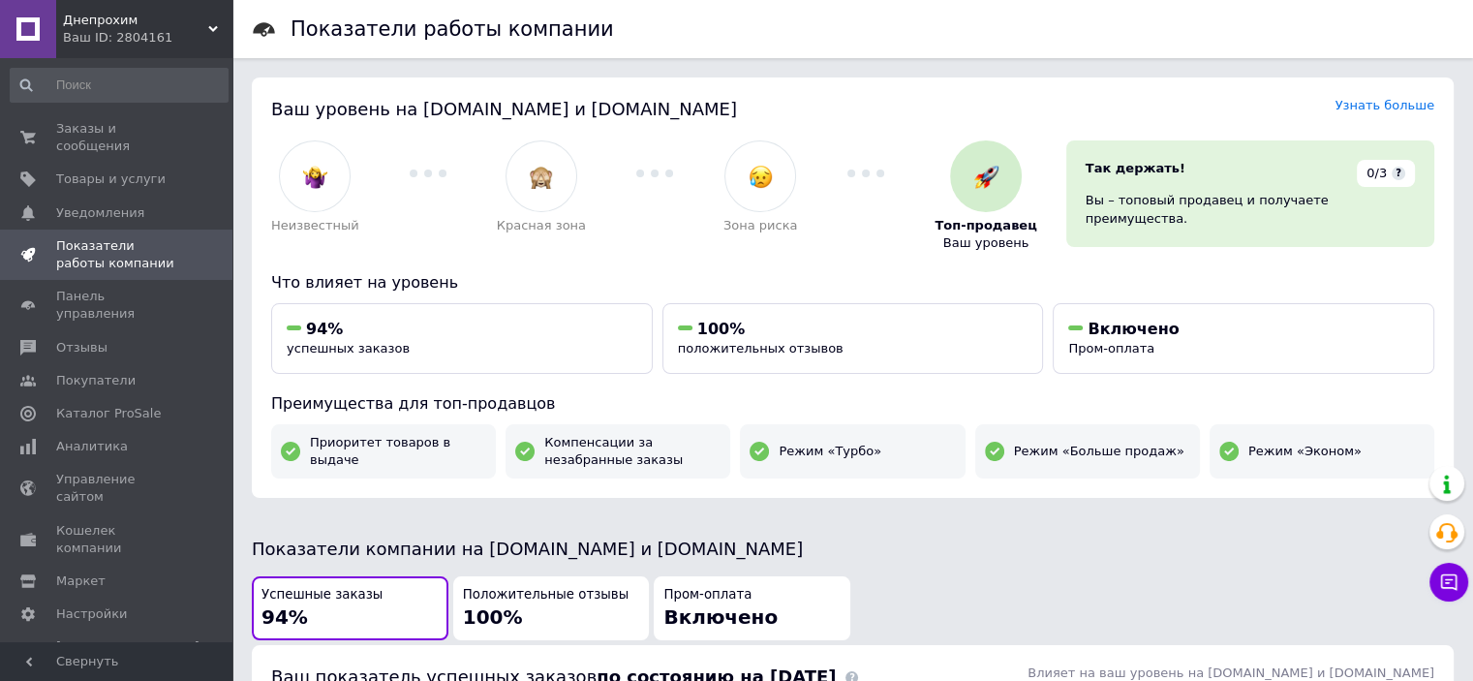
click at [76, 244] on span "Показатели работы компании" at bounding box center [117, 254] width 123 height 35
click at [75, 339] on span "Отзывы" at bounding box center [81, 347] width 51 height 17
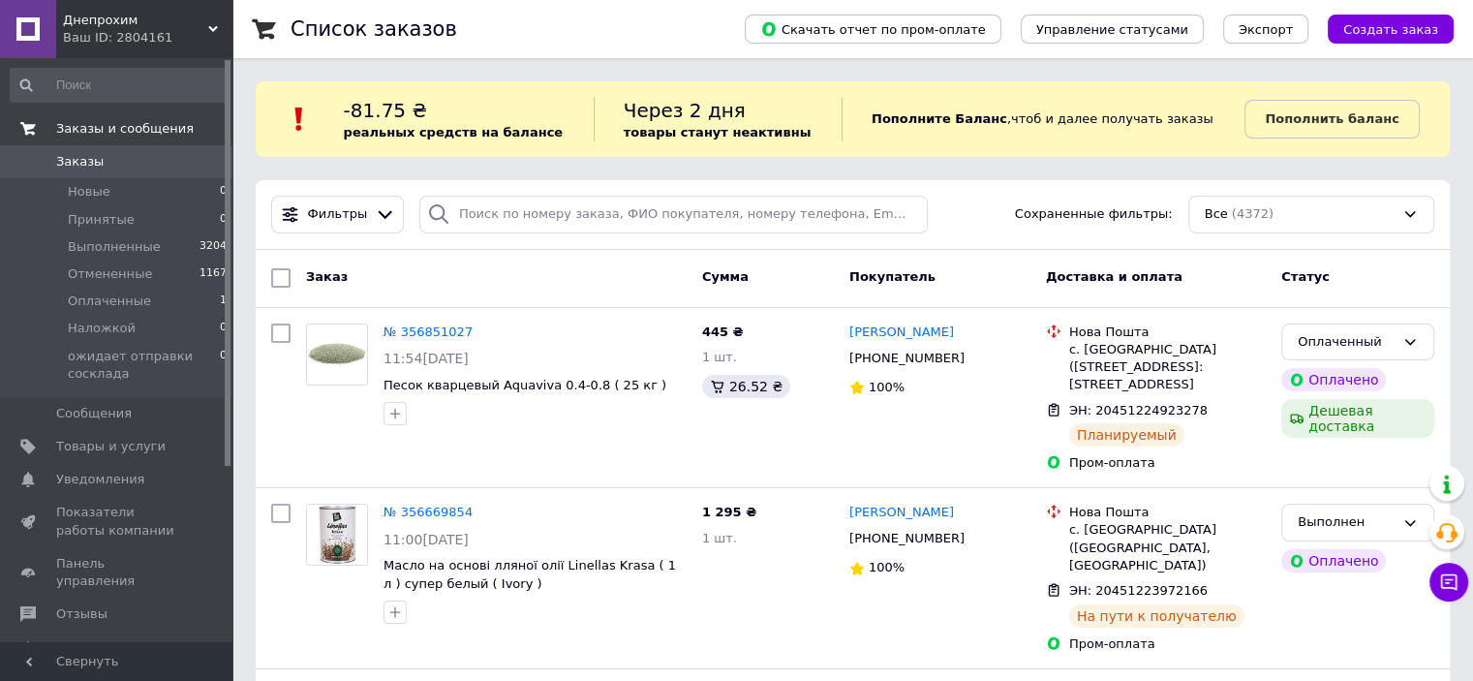
click at [81, 125] on span "Заказы и сообщения" at bounding box center [124, 128] width 137 height 17
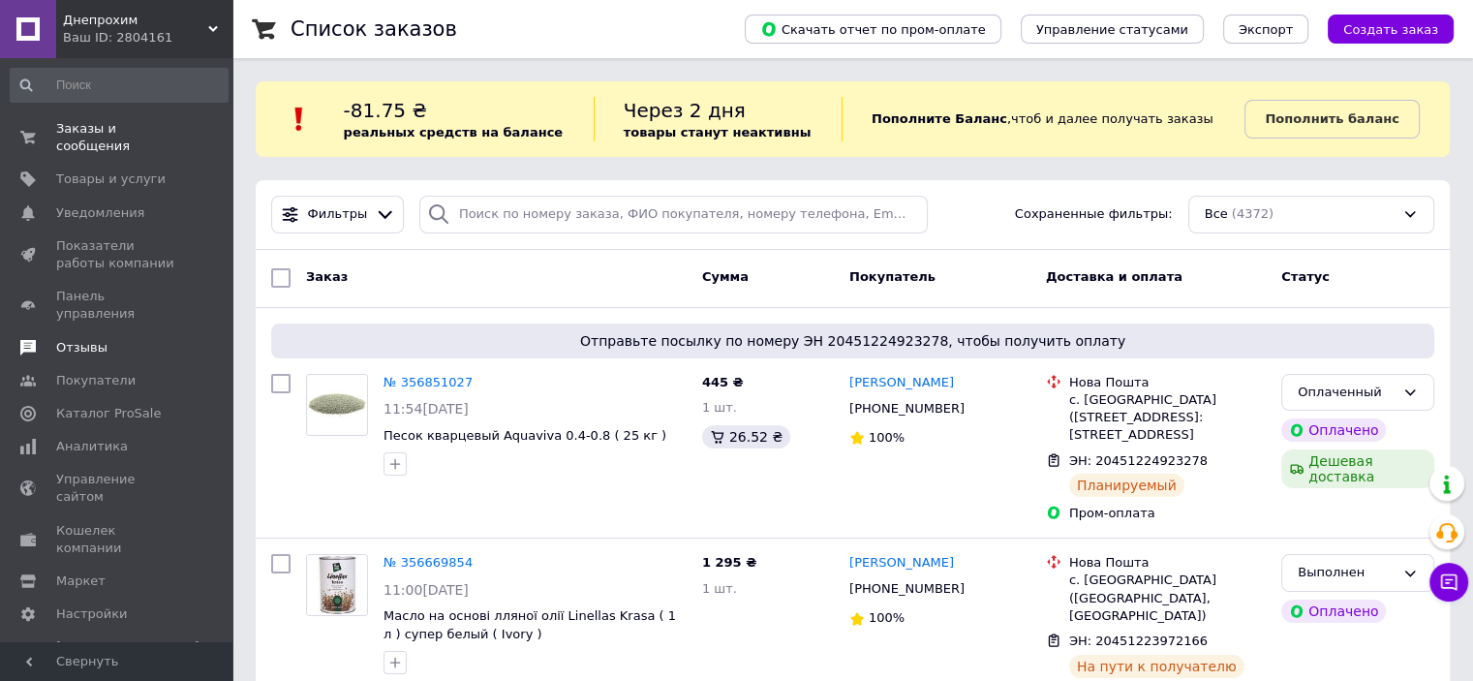
click at [77, 339] on span "Отзывы" at bounding box center [81, 347] width 51 height 17
